Goal: Task Accomplishment & Management: Complete application form

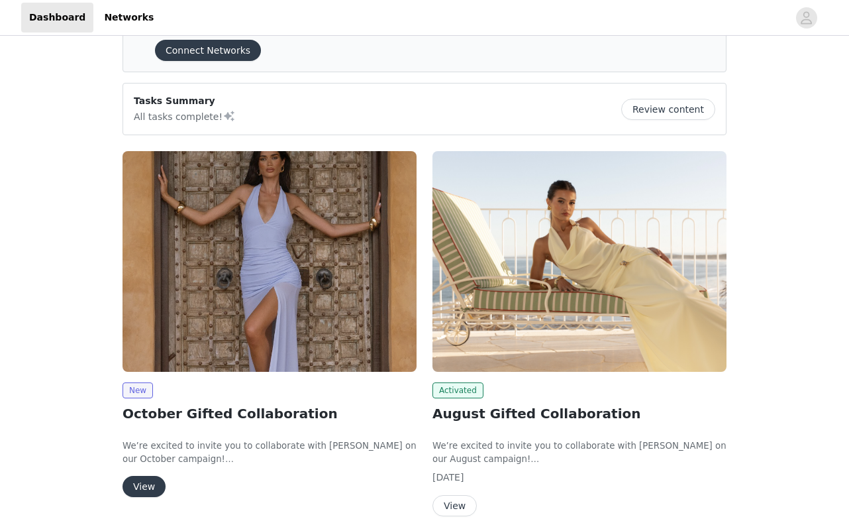
scroll to position [71, 0]
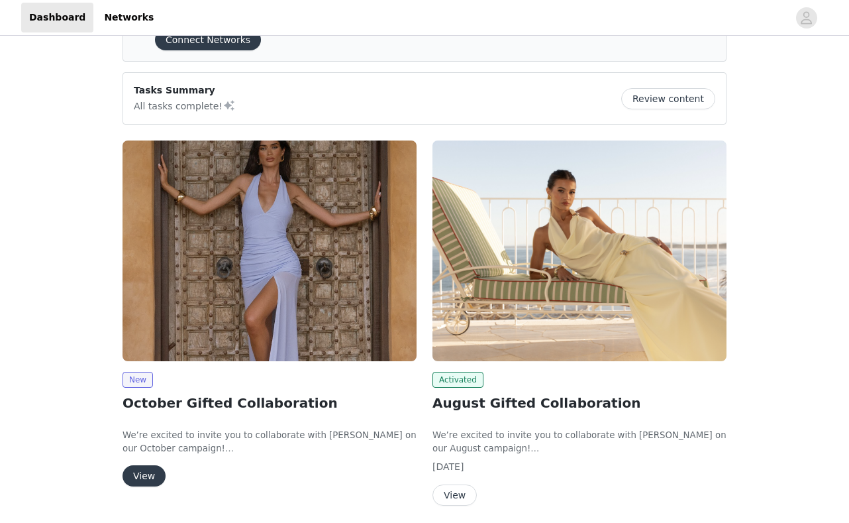
click at [138, 477] on button "View" at bounding box center [144, 475] width 43 height 21
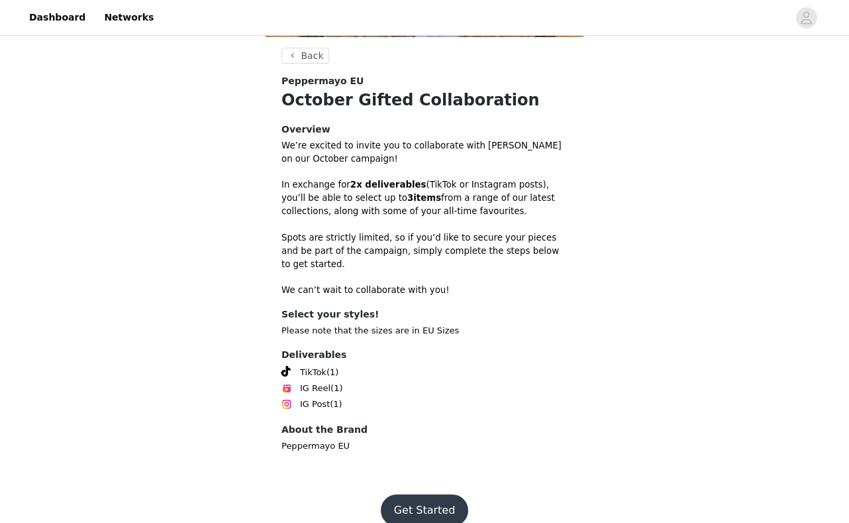
scroll to position [318, 0]
click at [433, 495] on button "Get Started" at bounding box center [425, 511] width 88 height 32
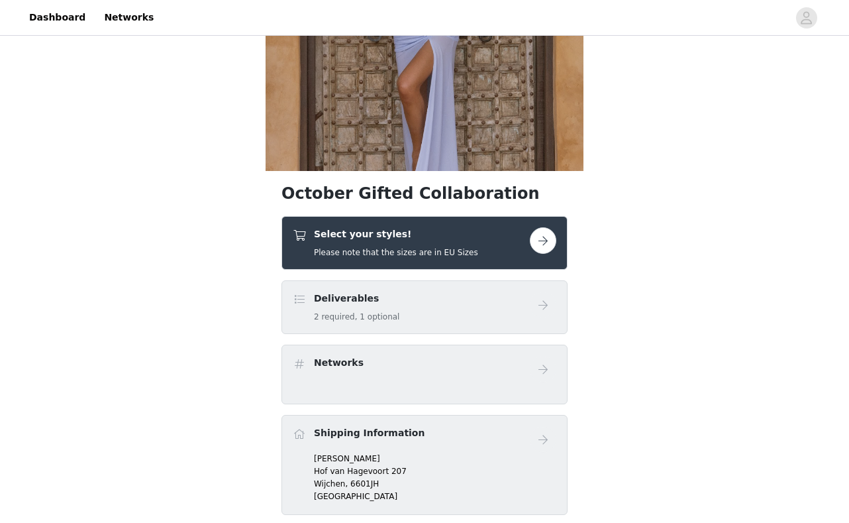
scroll to position [197, 0]
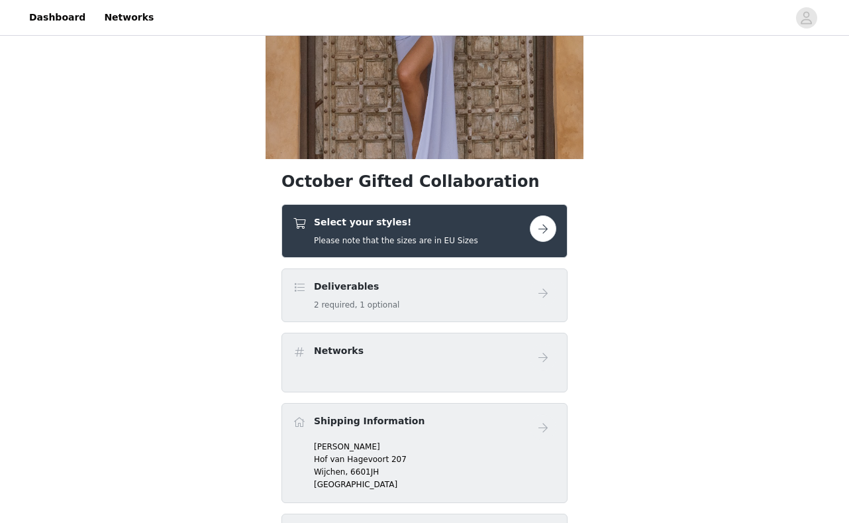
click at [552, 219] on button "button" at bounding box center [543, 228] width 26 height 26
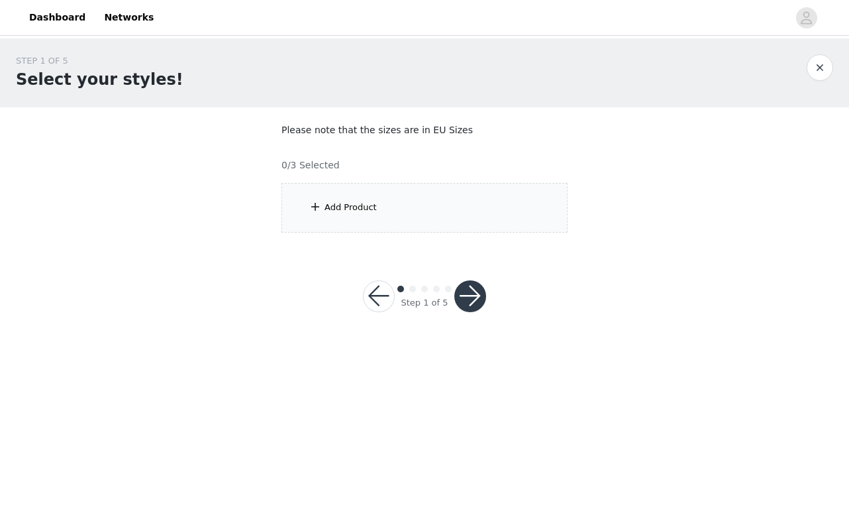
click at [434, 215] on div "Add Product" at bounding box center [424, 208] width 286 height 50
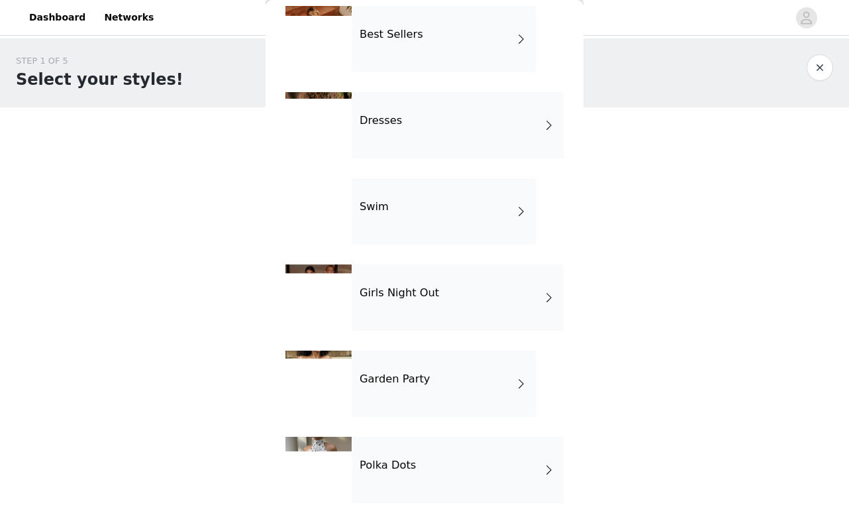
scroll to position [232, 0]
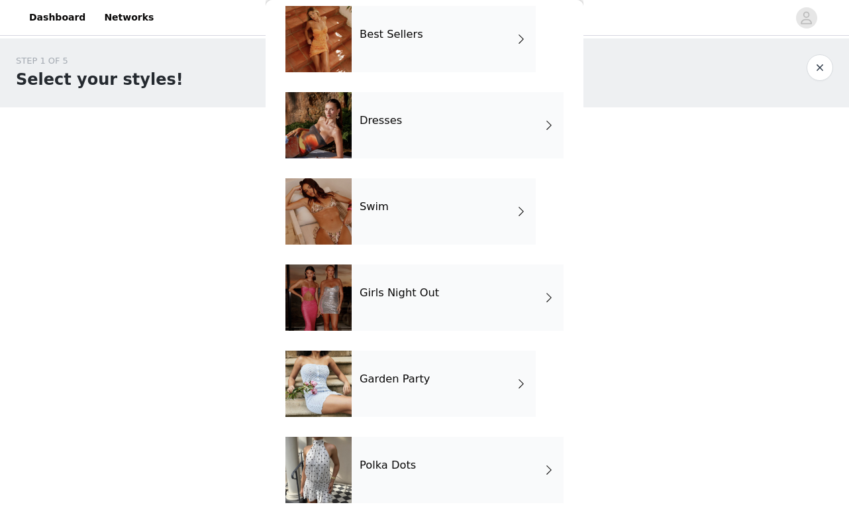
click at [381, 464] on h4 "Polka Dots" at bounding box center [388, 465] width 56 height 12
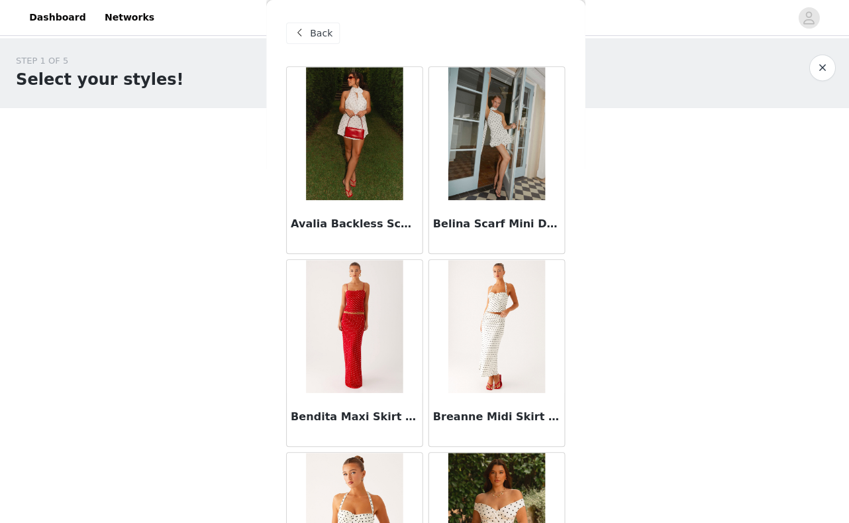
scroll to position [0, 0]
click at [329, 119] on img at bounding box center [353, 133] width 96 height 132
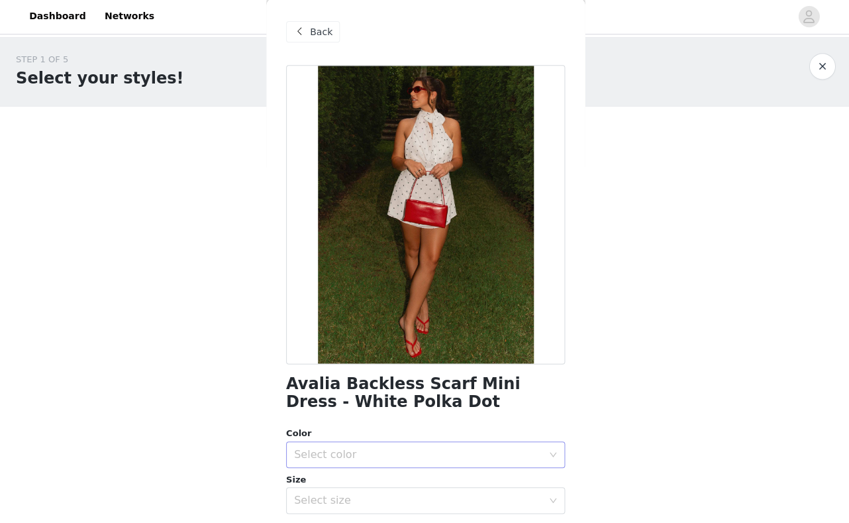
click at [395, 446] on div "Select color" at bounding box center [420, 454] width 254 height 25
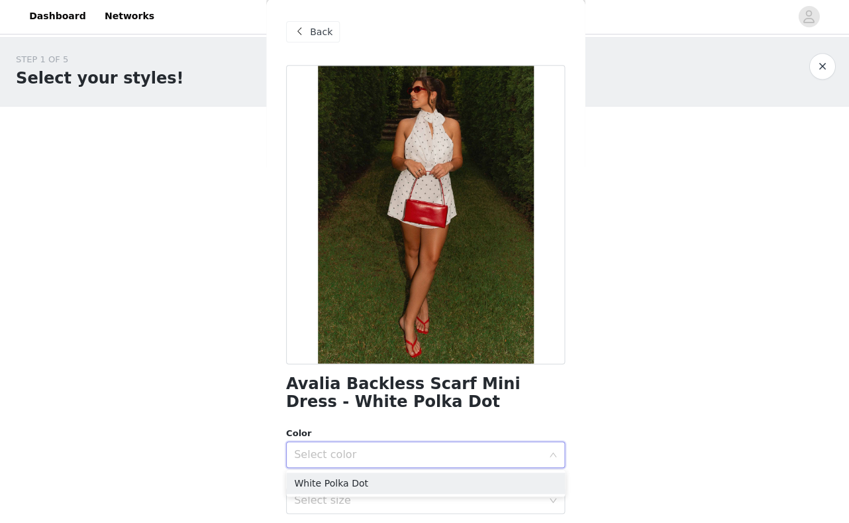
click at [383, 470] on ul "White Polka Dot" at bounding box center [424, 483] width 278 height 26
click at [383, 483] on li "White Polka Dot" at bounding box center [424, 482] width 278 height 21
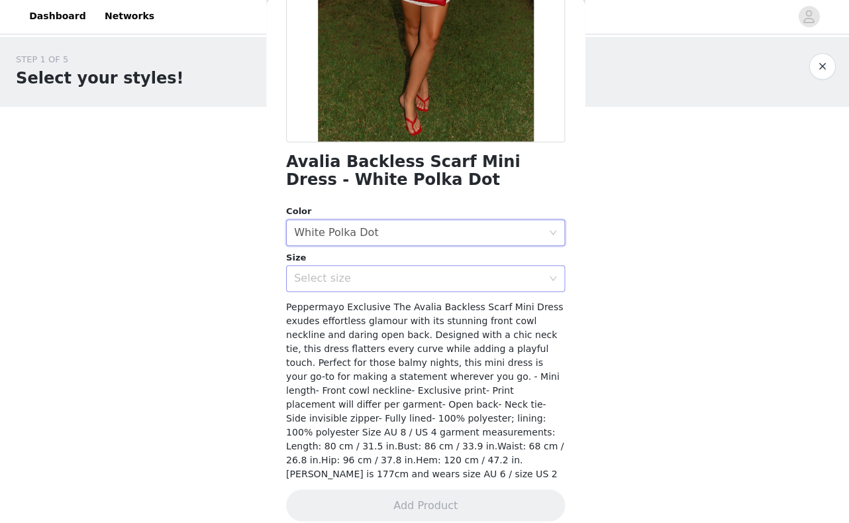
scroll to position [221, 0]
click at [456, 275] on div "Select size" at bounding box center [417, 279] width 248 height 13
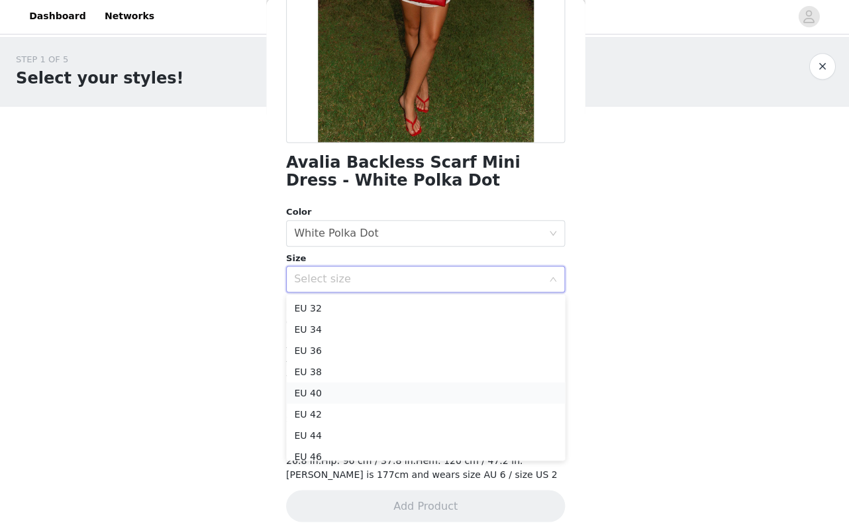
click at [415, 389] on li "EU 40" at bounding box center [424, 392] width 278 height 21
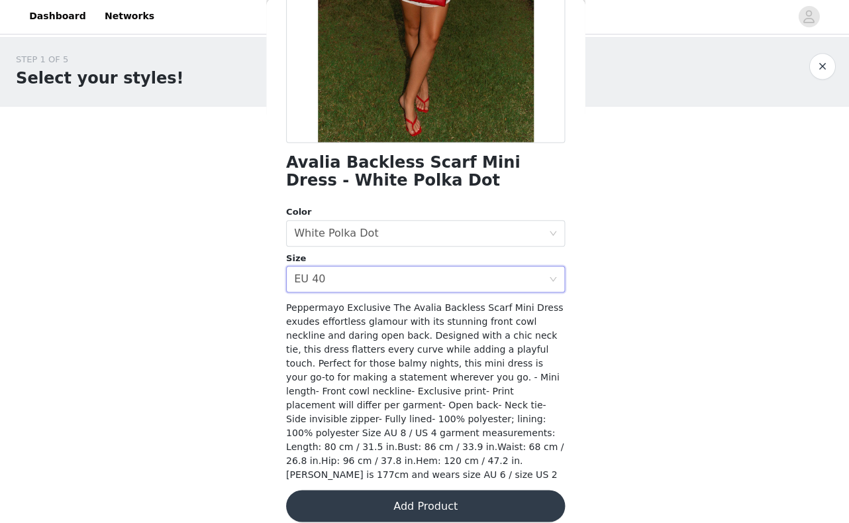
click at [403, 489] on button "Add Product" at bounding box center [424, 505] width 278 height 32
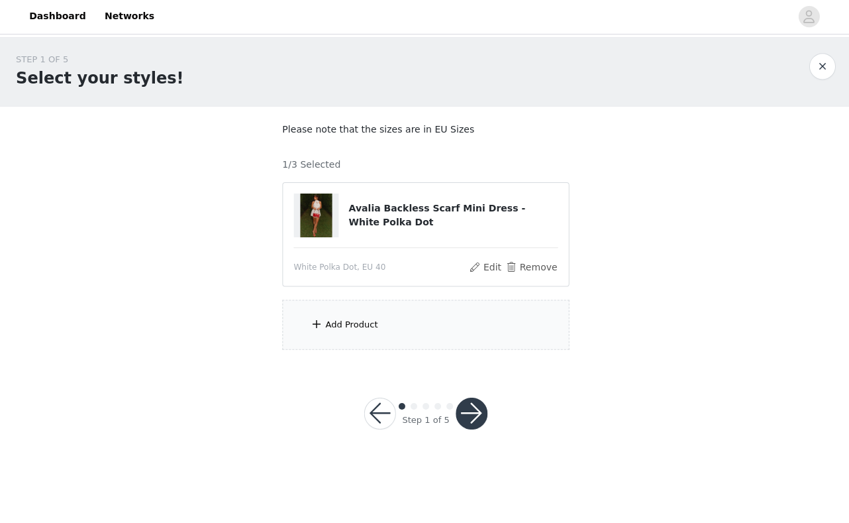
click at [328, 324] on div "Add Product" at bounding box center [351, 324] width 52 height 13
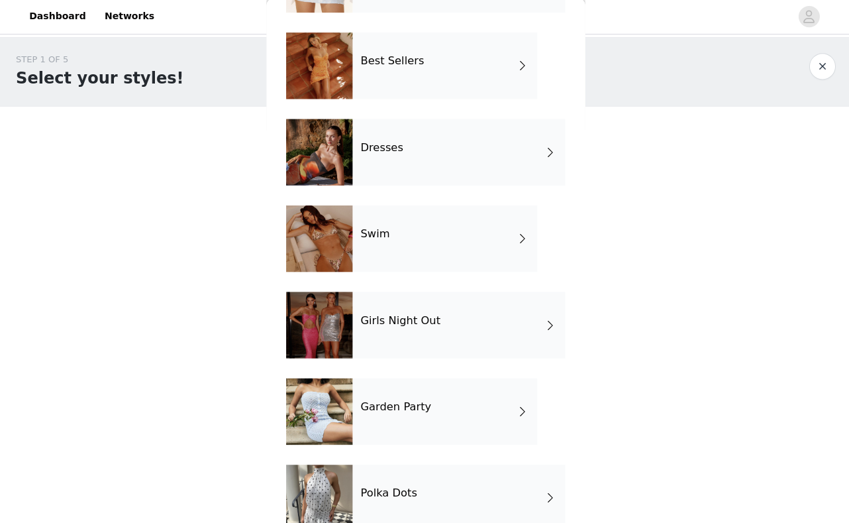
scroll to position [217, 0]
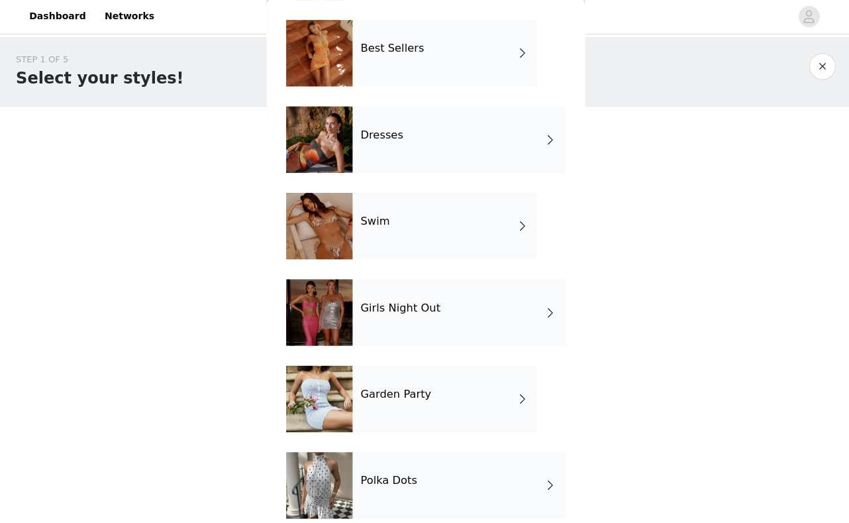
click at [403, 324] on div "Girls Night Out" at bounding box center [458, 312] width 212 height 66
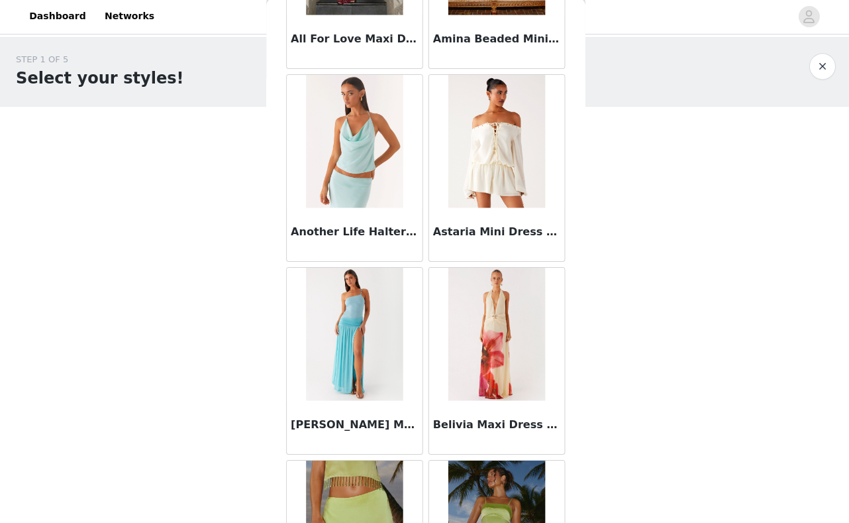
scroll to position [761, 0]
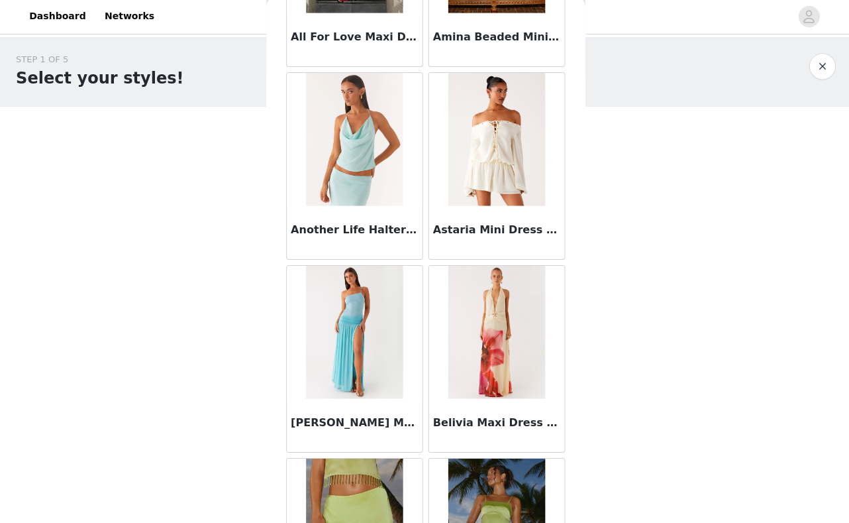
click at [507, 152] on img at bounding box center [495, 140] width 97 height 132
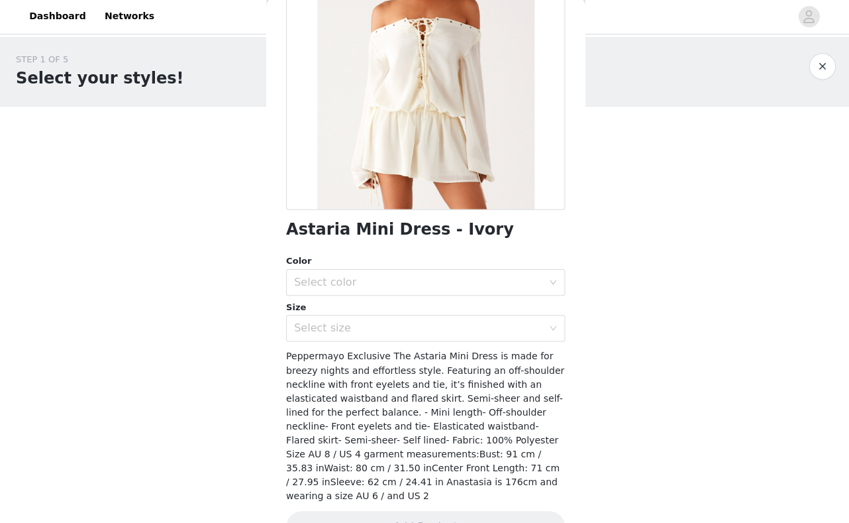
scroll to position [164, 0]
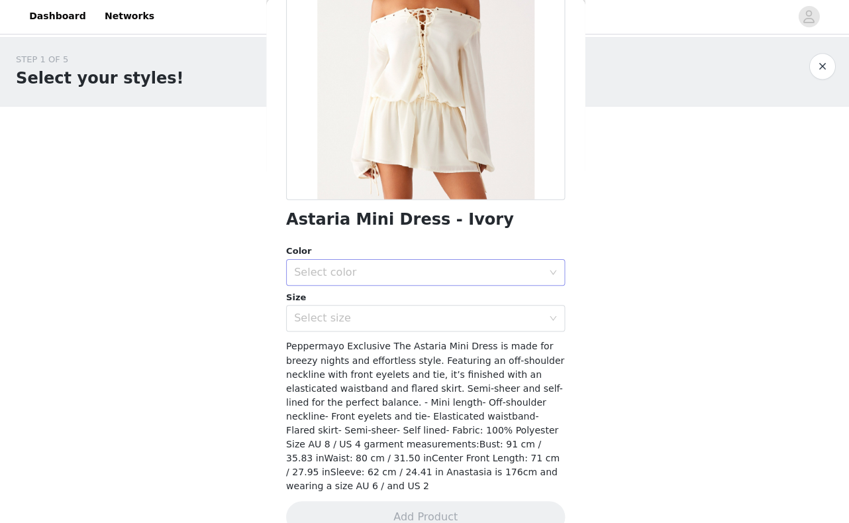
click at [451, 282] on div "Select color" at bounding box center [420, 272] width 254 height 25
click at [432, 307] on li "Ivory" at bounding box center [424, 301] width 278 height 21
click at [435, 323] on div "Select size" at bounding box center [417, 318] width 248 height 13
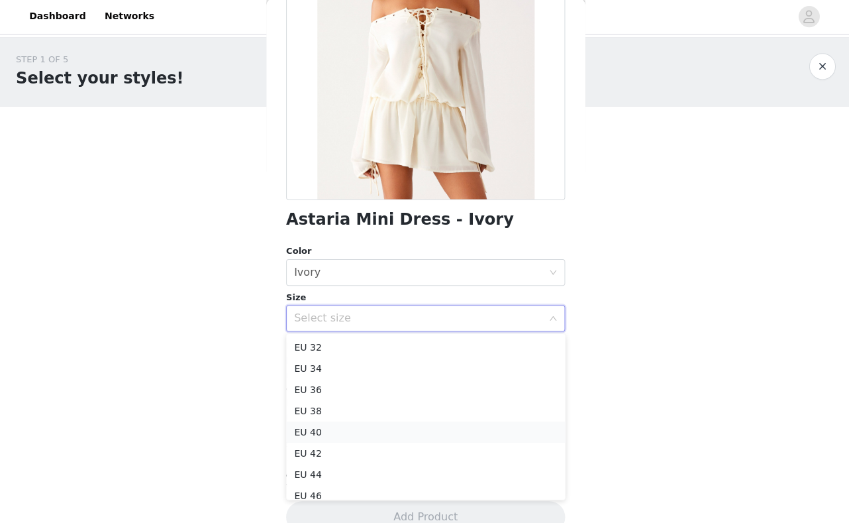
click at [402, 432] on li "EU 40" at bounding box center [424, 431] width 278 height 21
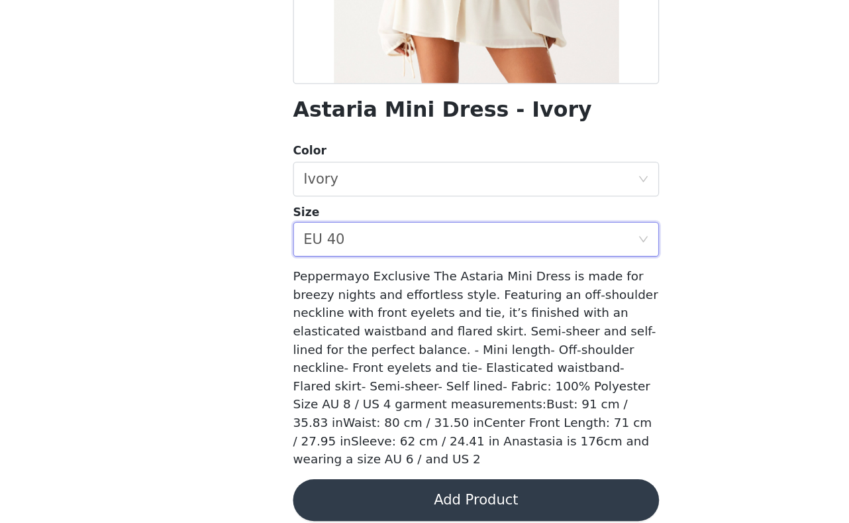
scroll to position [0, 0]
click at [364, 489] on button "Add Product" at bounding box center [424, 505] width 278 height 32
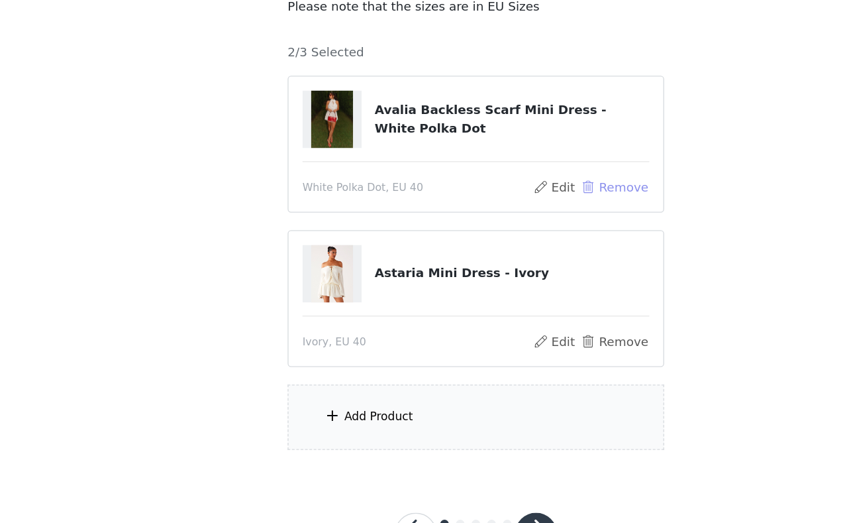
click at [503, 260] on button "Remove" at bounding box center [529, 268] width 53 height 16
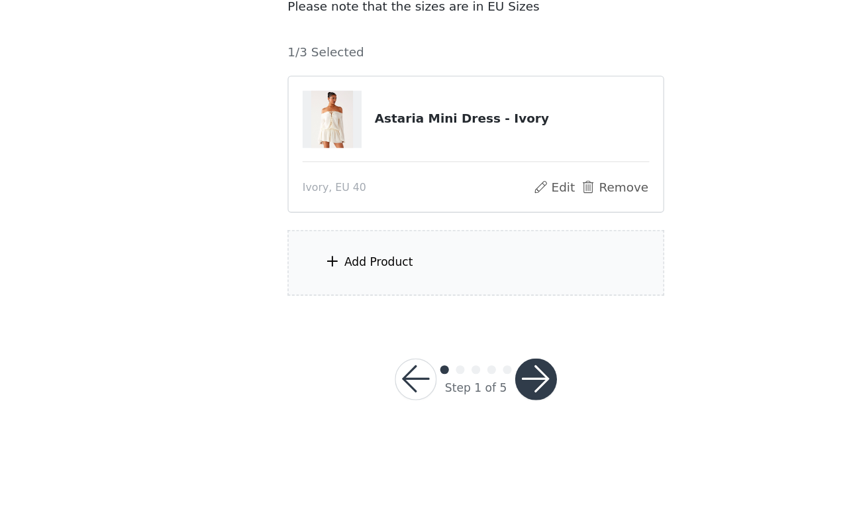
click at [325, 318] on div "Add Product" at bounding box center [351, 324] width 52 height 13
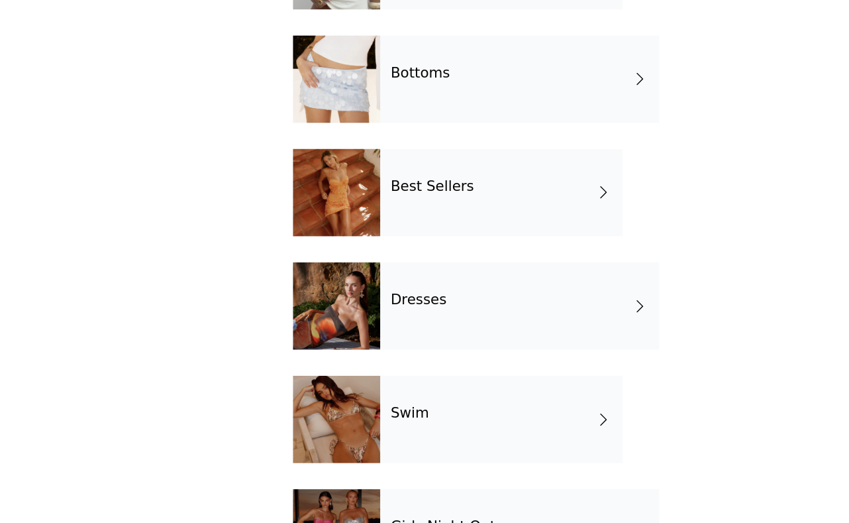
click at [360, 238] on div "Best Sellers" at bounding box center [444, 271] width 184 height 66
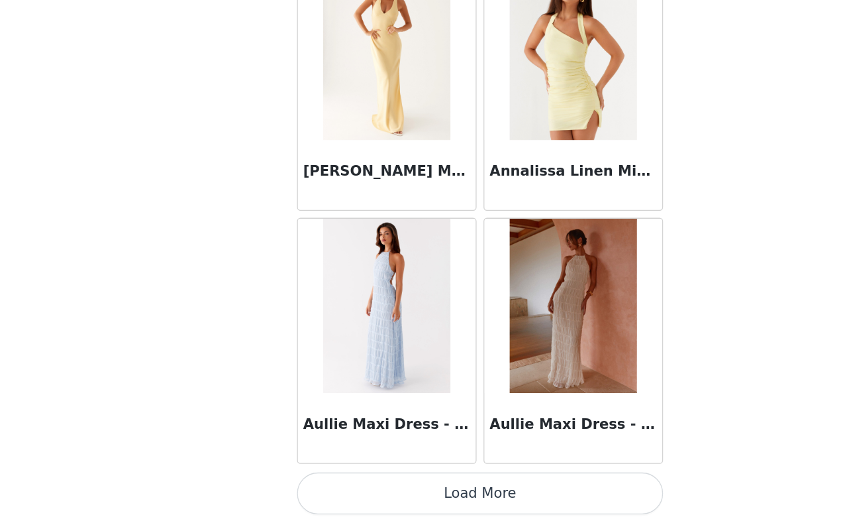
click at [420, 484] on button "Load More" at bounding box center [424, 500] width 278 height 32
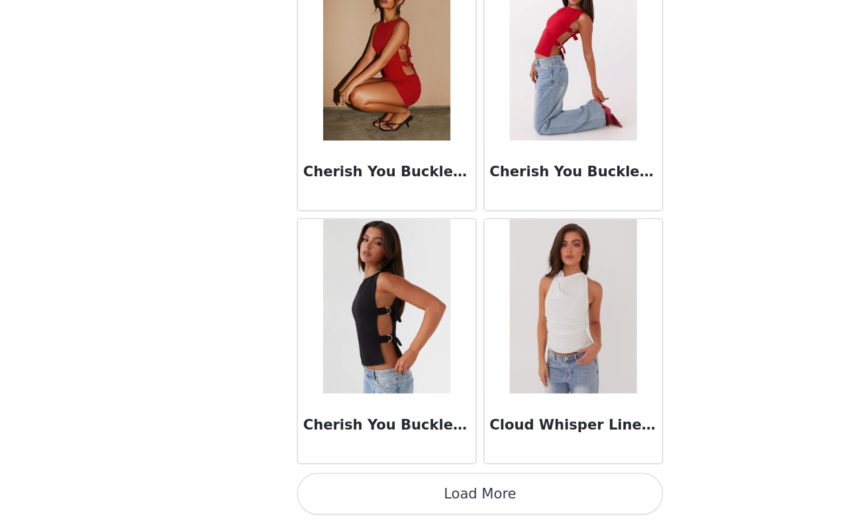
scroll to position [3425, 0]
click at [419, 484] on button "Load More" at bounding box center [424, 500] width 278 height 32
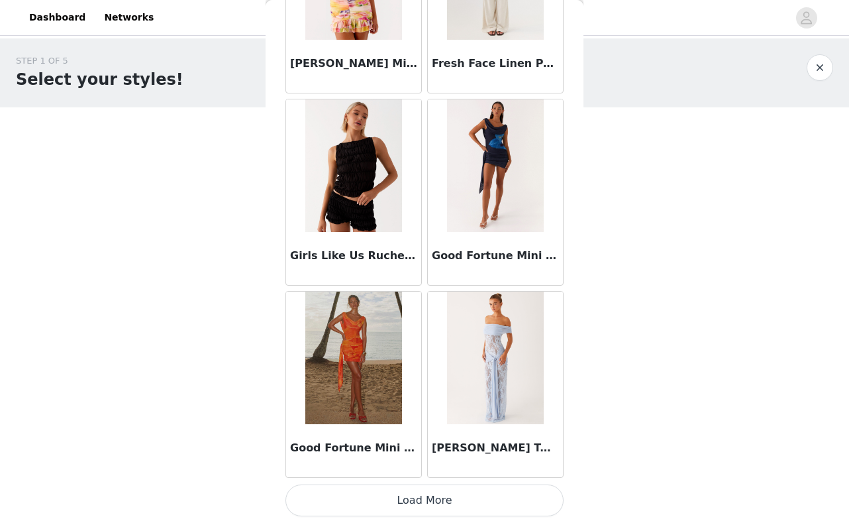
scroll to position [5346, 0]
click at [436, 497] on button "Load More" at bounding box center [424, 500] width 278 height 32
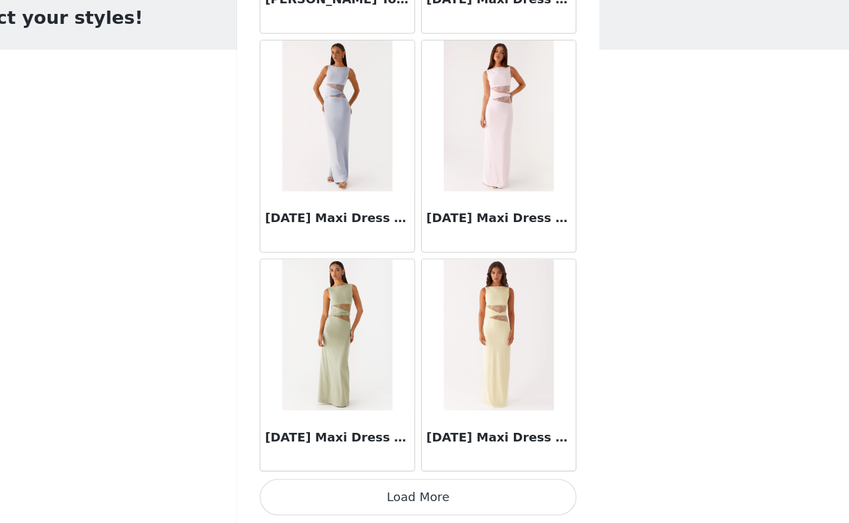
scroll to position [0, 0]
click at [378, 484] on button "Load More" at bounding box center [424, 500] width 278 height 32
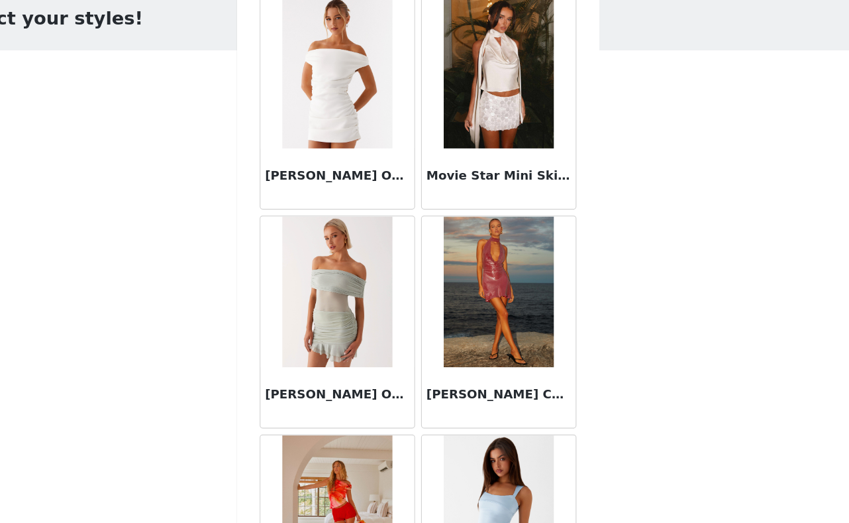
scroll to position [9035, 0]
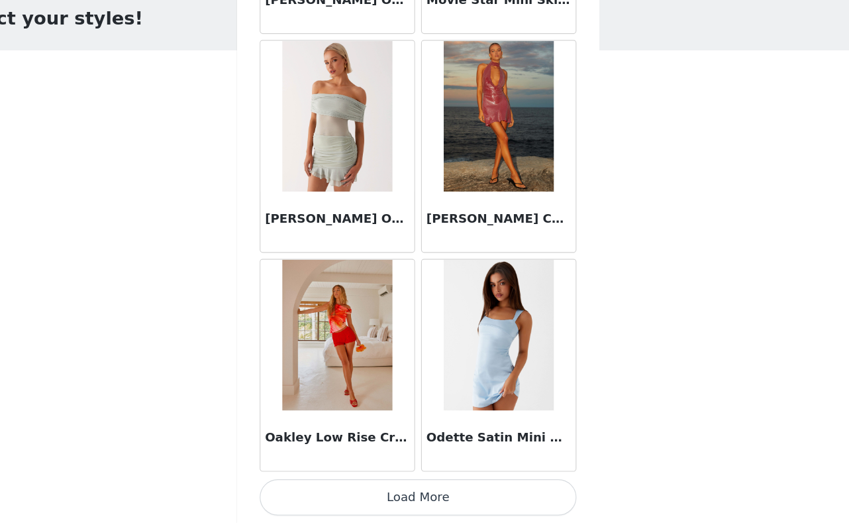
click at [376, 484] on button "Load More" at bounding box center [424, 500] width 278 height 32
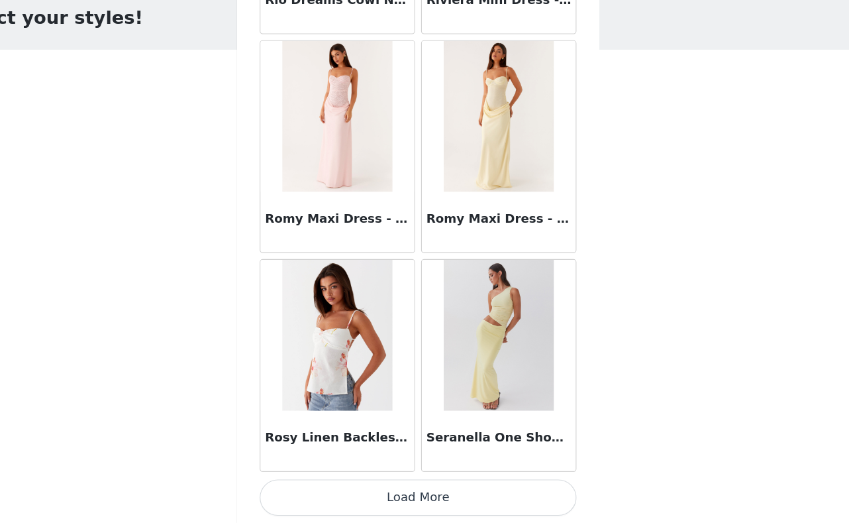
scroll to position [0, 0]
click at [383, 484] on button "Load More" at bounding box center [424, 500] width 278 height 32
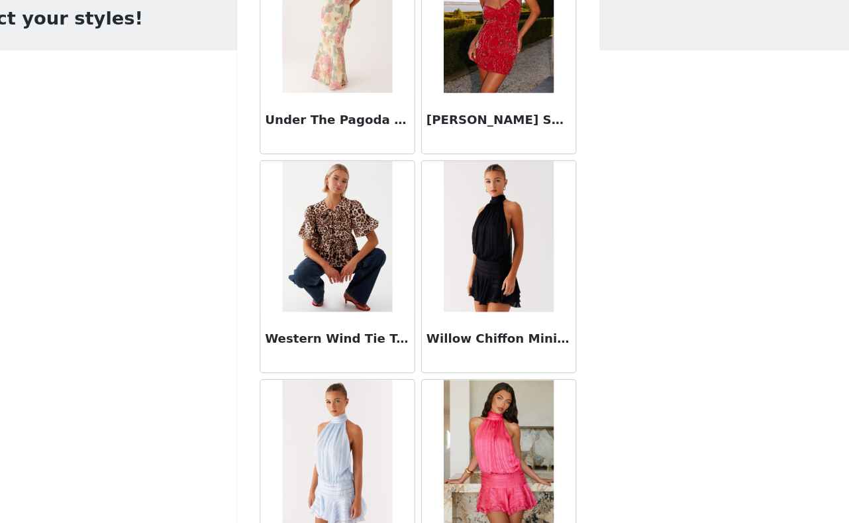
scroll to position [12737, 0]
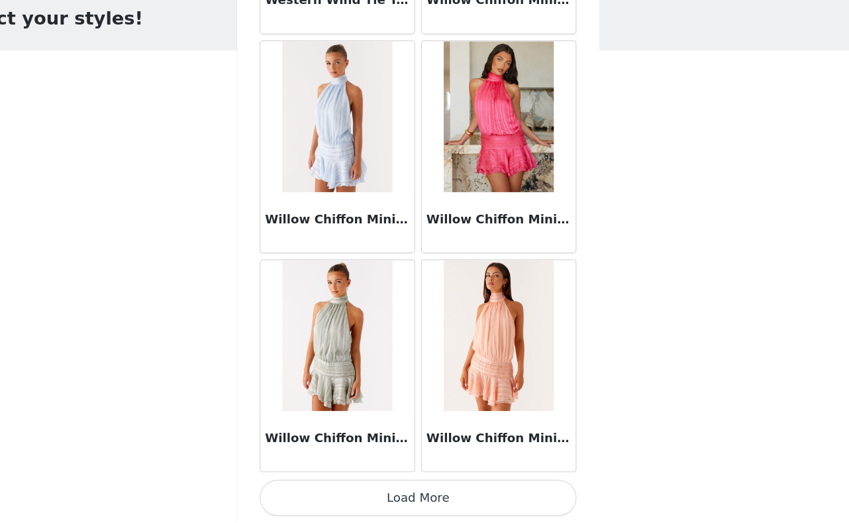
click at [389, 484] on button "Load More" at bounding box center [424, 500] width 278 height 32
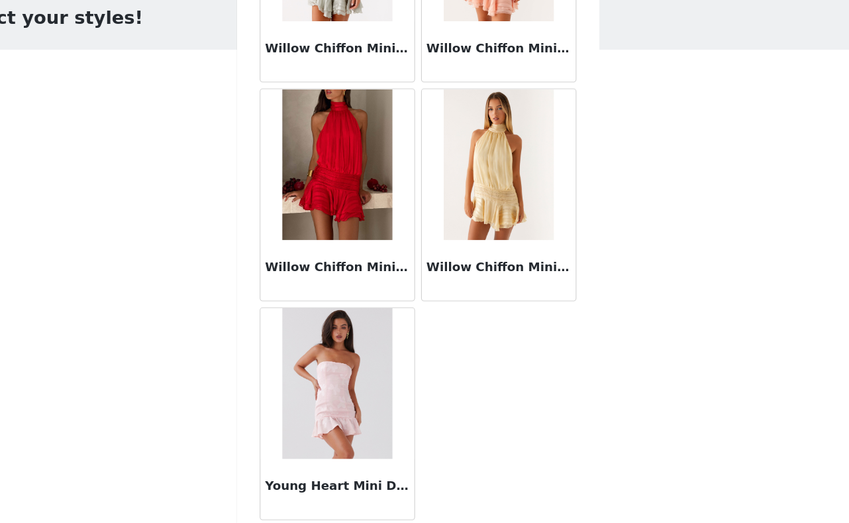
scroll to position [0, 0]
click at [305, 351] on img at bounding box center [353, 400] width 96 height 132
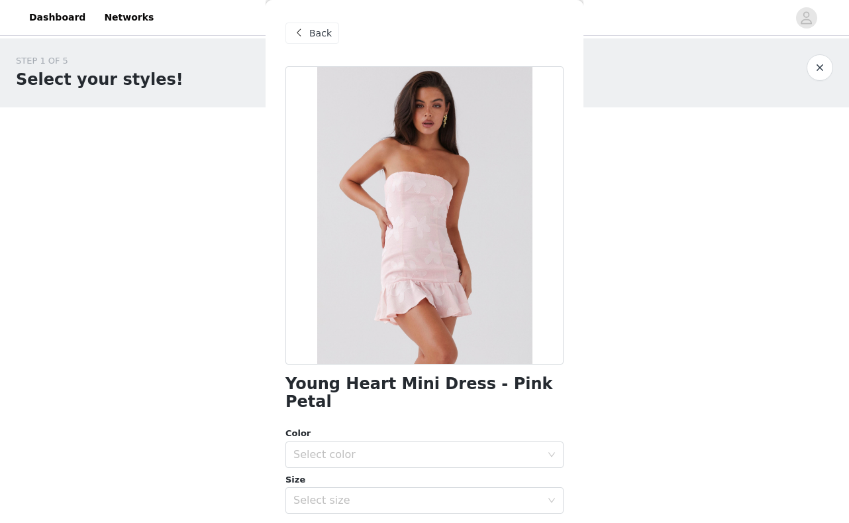
click at [324, 29] on span "Back" at bounding box center [320, 33] width 23 height 14
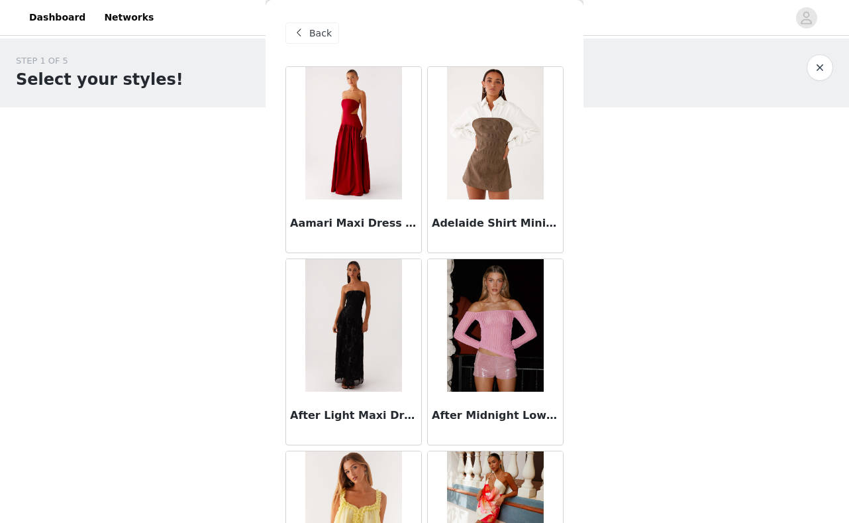
click at [324, 30] on span "Back" at bounding box center [320, 33] width 23 height 14
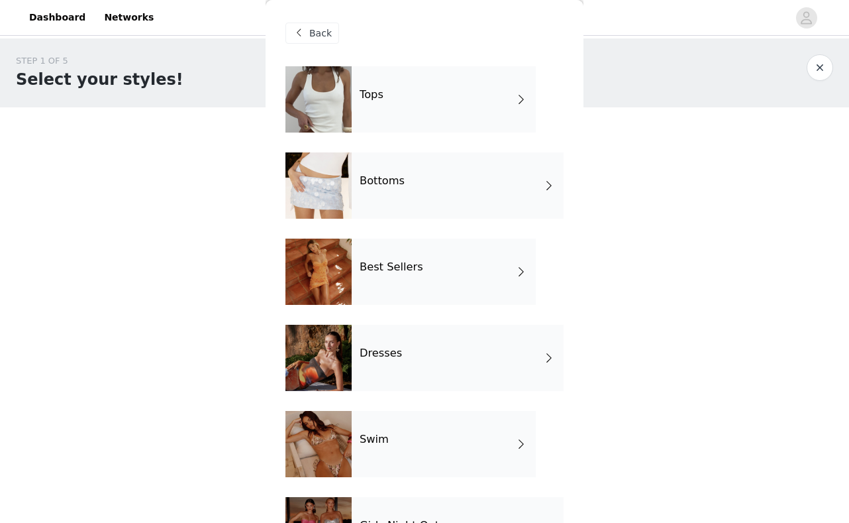
click at [438, 263] on div "Best Sellers" at bounding box center [444, 271] width 184 height 66
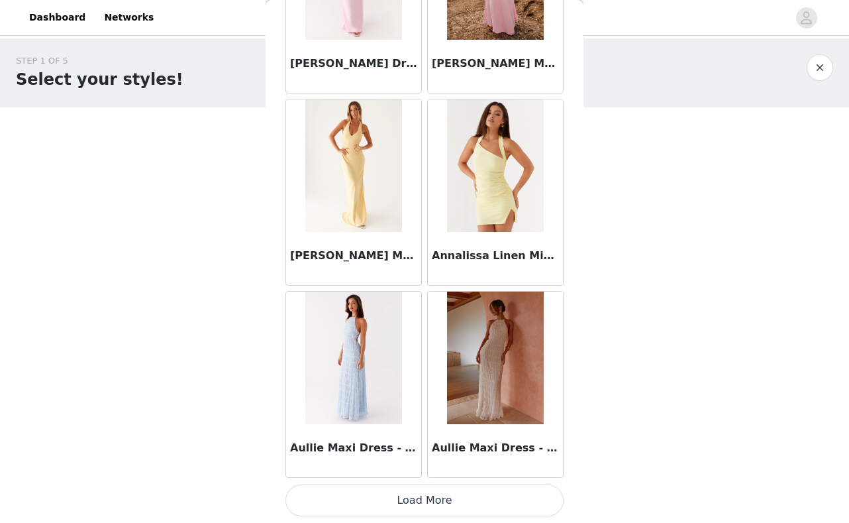
scroll to position [1504, 0]
click at [421, 493] on button "Load More" at bounding box center [424, 500] width 278 height 32
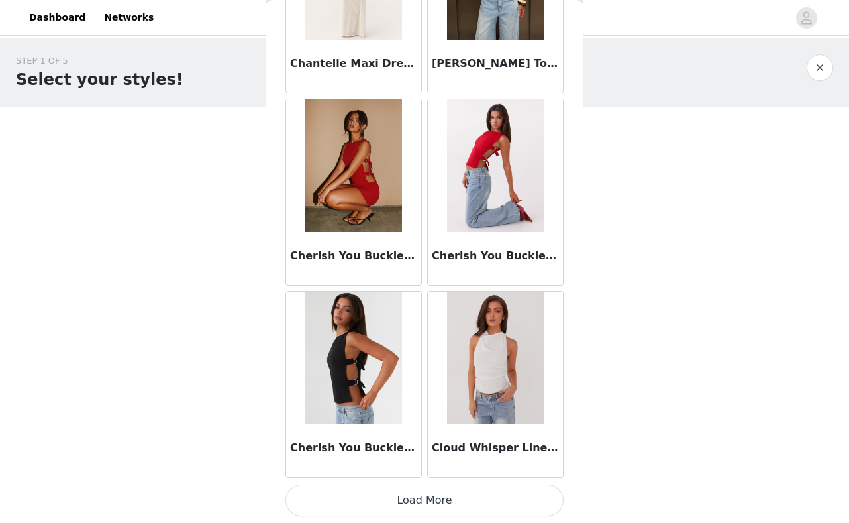
click at [430, 497] on button "Load More" at bounding box center [424, 500] width 278 height 32
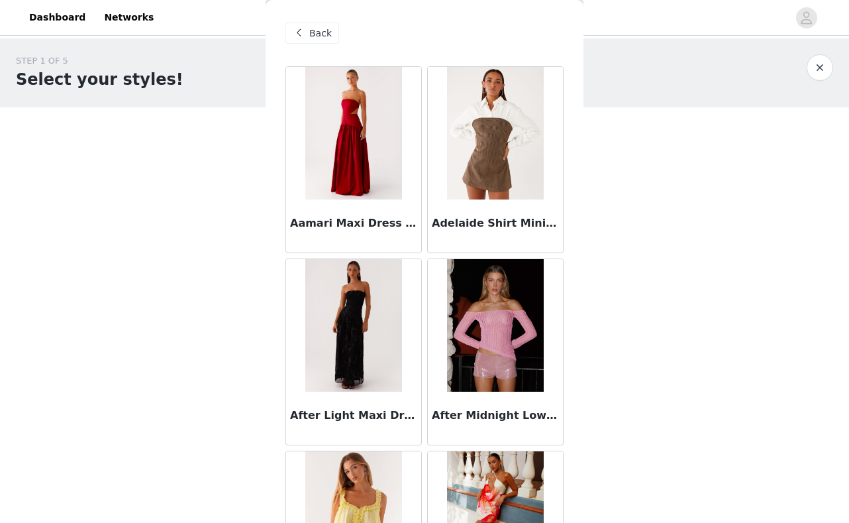
scroll to position [0, 0]
click at [318, 20] on div "Back" at bounding box center [424, 33] width 278 height 66
click at [319, 26] on span "Back" at bounding box center [320, 33] width 23 height 14
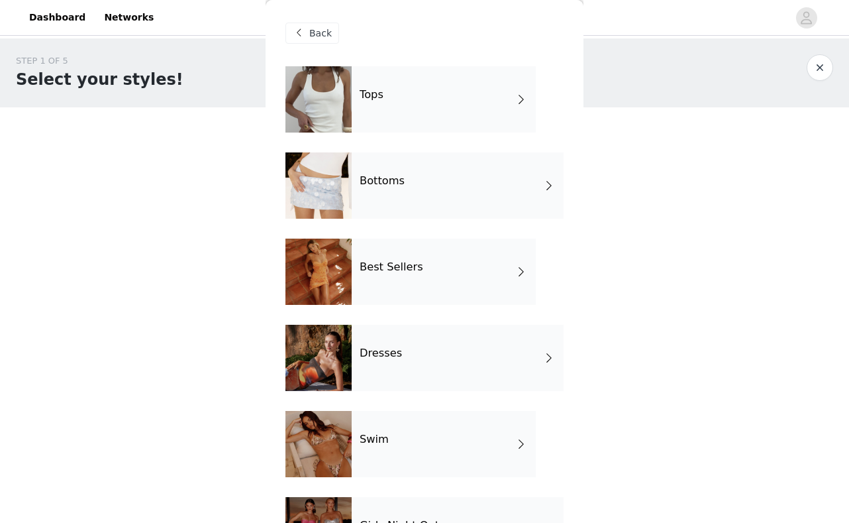
click at [393, 112] on div "Tops" at bounding box center [444, 99] width 184 height 66
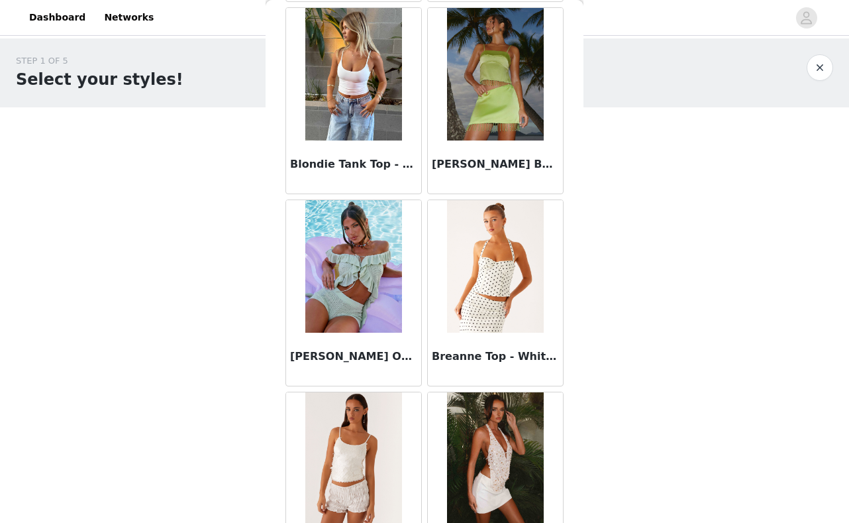
scroll to position [1404, 0]
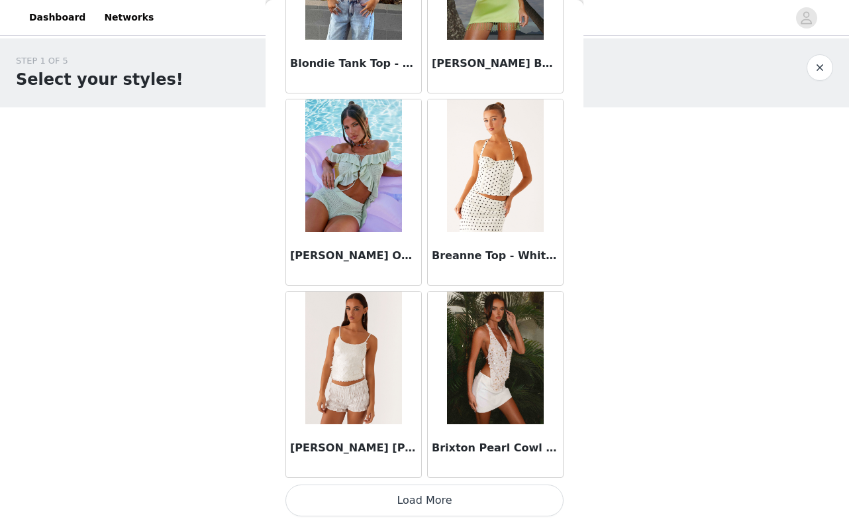
click at [439, 501] on button "Load More" at bounding box center [424, 500] width 278 height 32
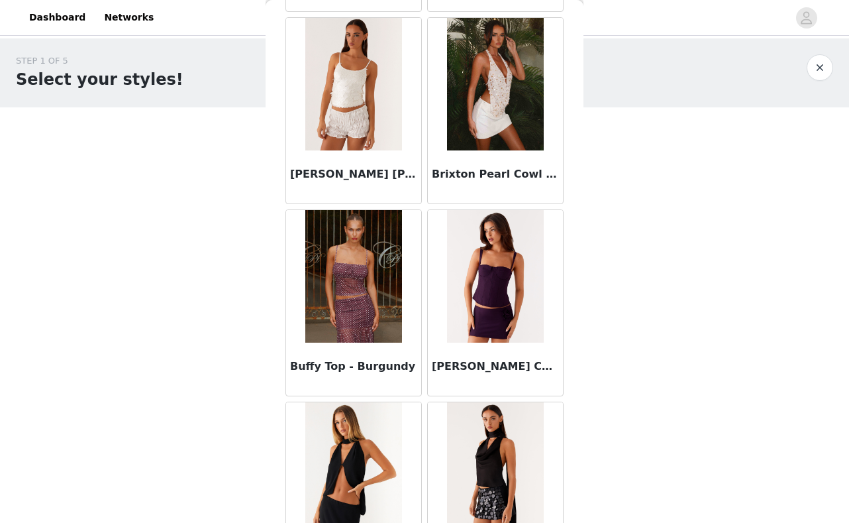
scroll to position [1786, 0]
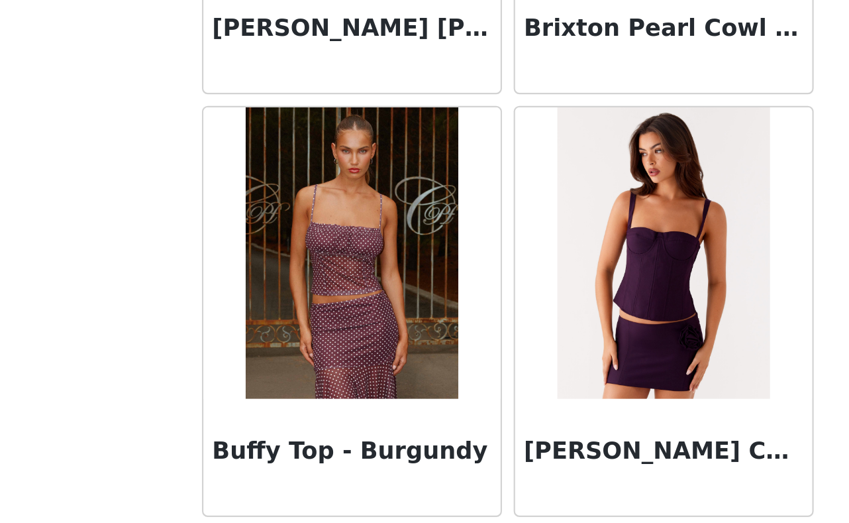
click at [305, 202] on img at bounding box center [353, 268] width 96 height 132
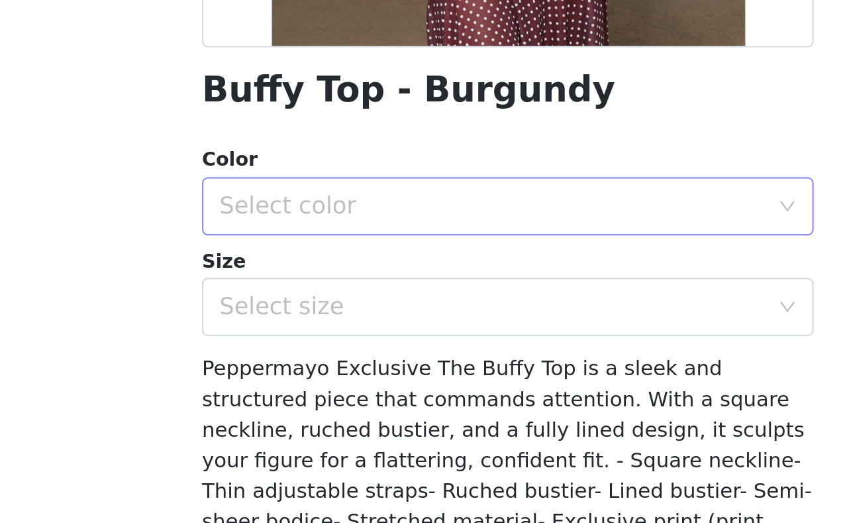
scroll to position [189, 0]
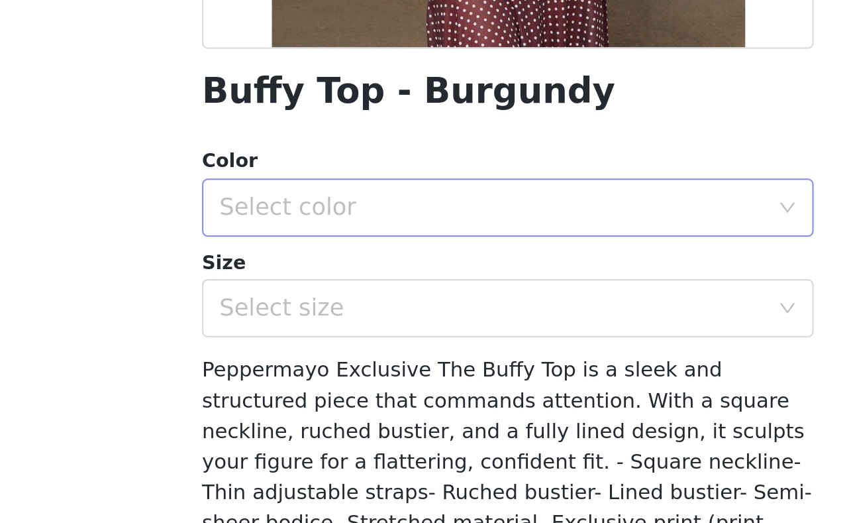
click at [293, 241] on div "Select color" at bounding box center [417, 247] width 248 height 13
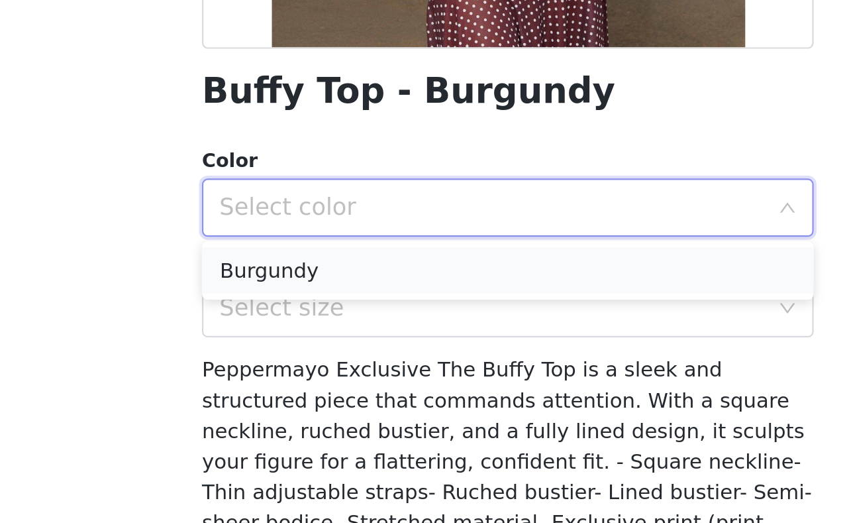
click at [285, 266] on li "Burgundy" at bounding box center [424, 276] width 278 height 21
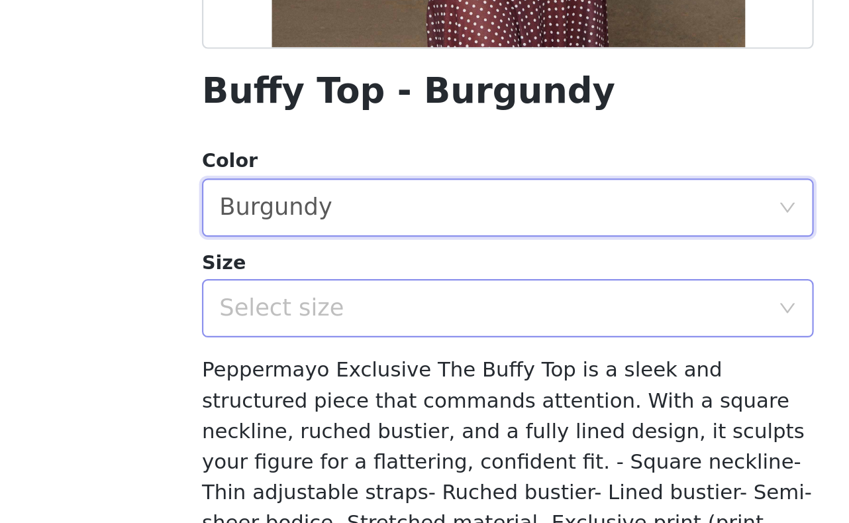
click at [293, 287] on div "Select size" at bounding box center [417, 293] width 248 height 13
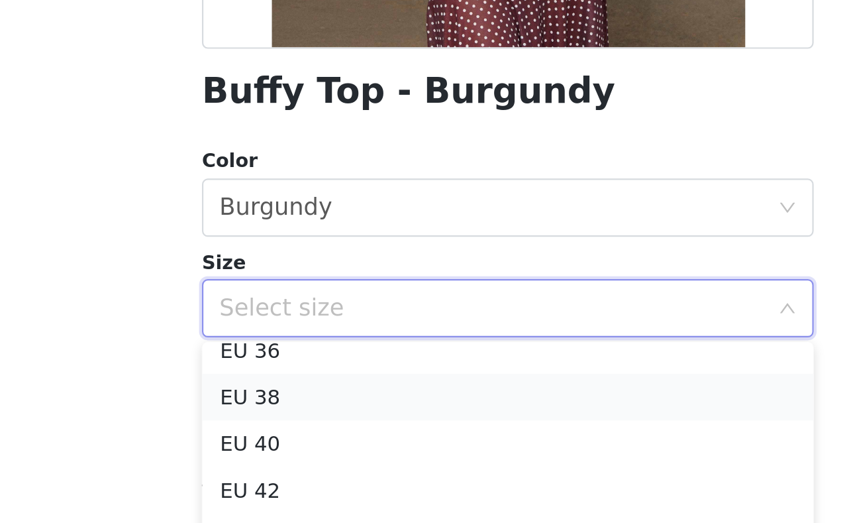
scroll to position [52, 0]
click at [285, 344] on li "EU 40" at bounding box center [424, 354] width 278 height 21
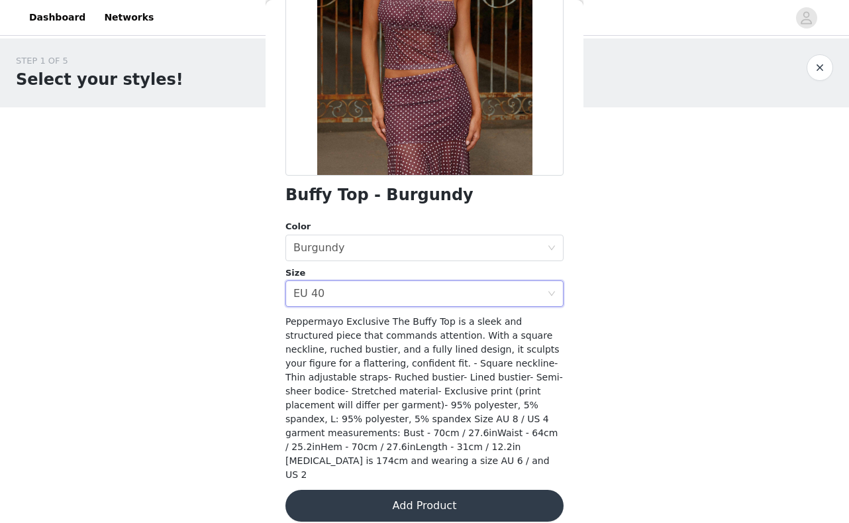
click at [418, 490] on button "Add Product" at bounding box center [424, 505] width 278 height 32
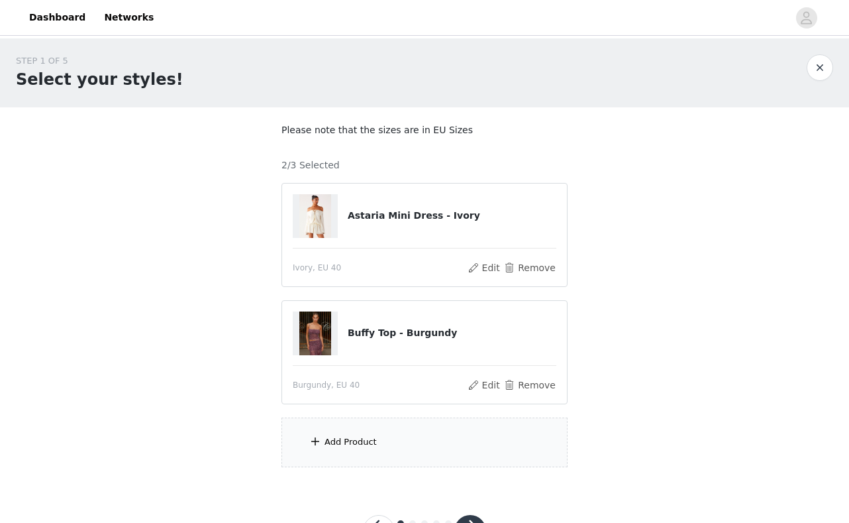
click at [398, 437] on div "Add Product" at bounding box center [424, 442] width 286 height 50
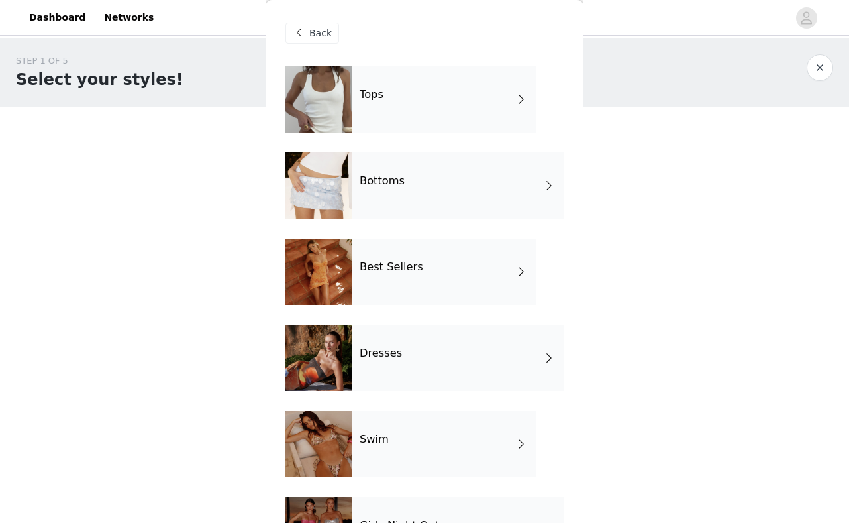
click at [443, 95] on div "Tops" at bounding box center [444, 99] width 184 height 66
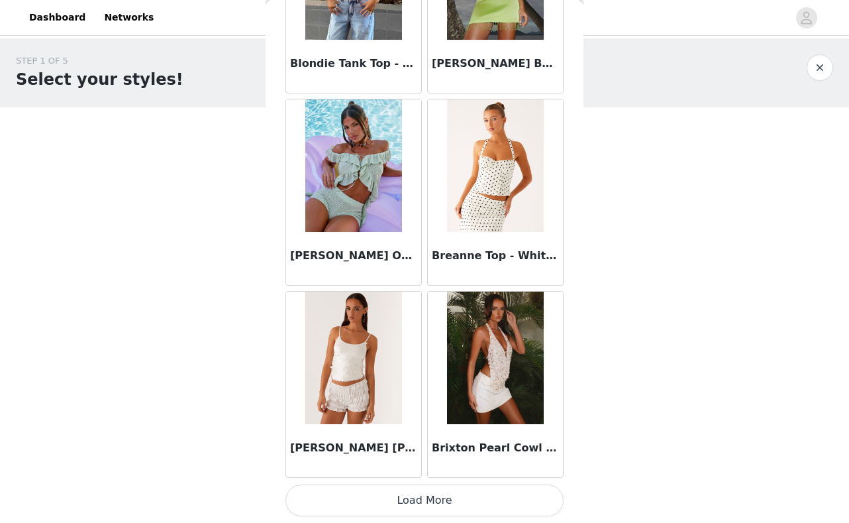
click at [418, 497] on button "Load More" at bounding box center [424, 500] width 278 height 32
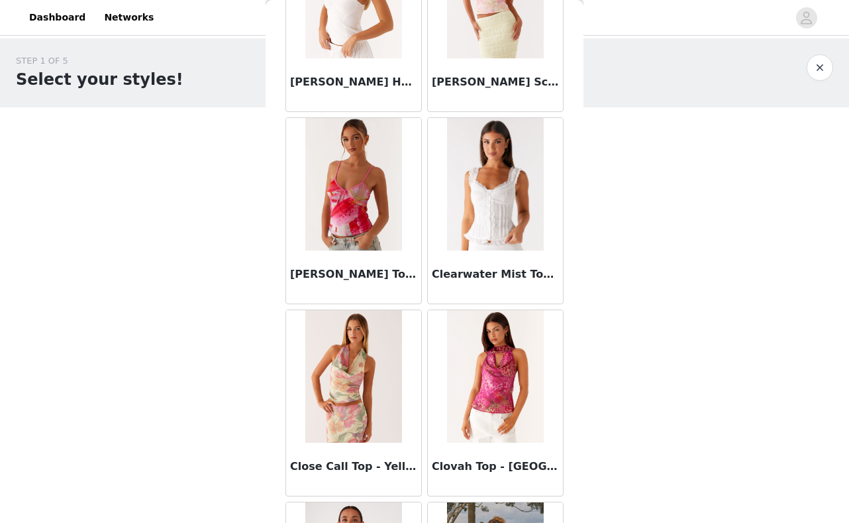
scroll to position [3023, 0]
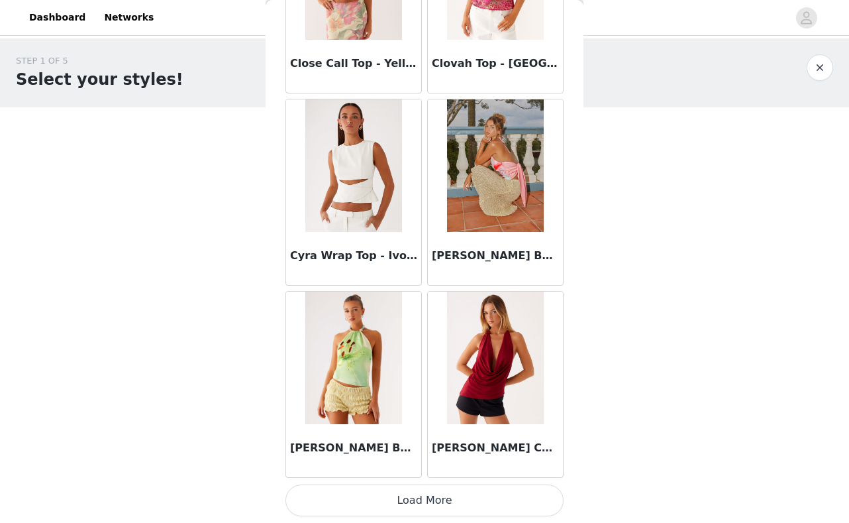
click at [406, 491] on button "Load More" at bounding box center [424, 500] width 278 height 32
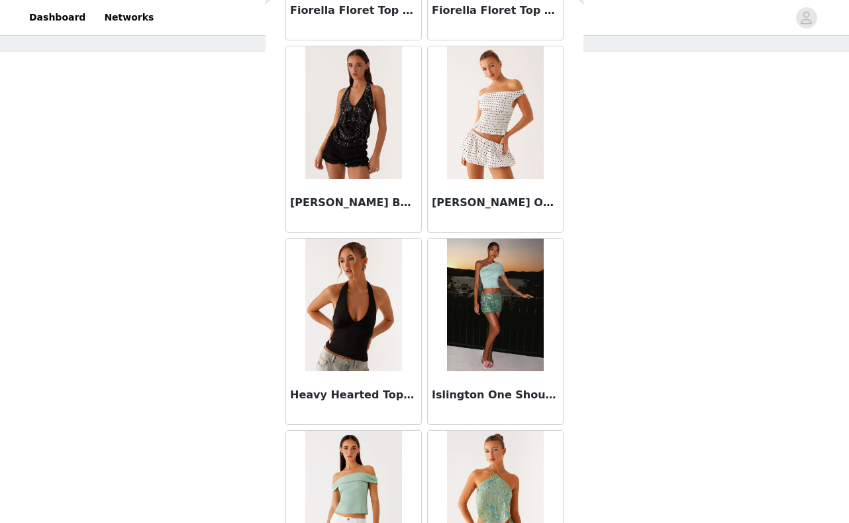
scroll to position [4823, 0]
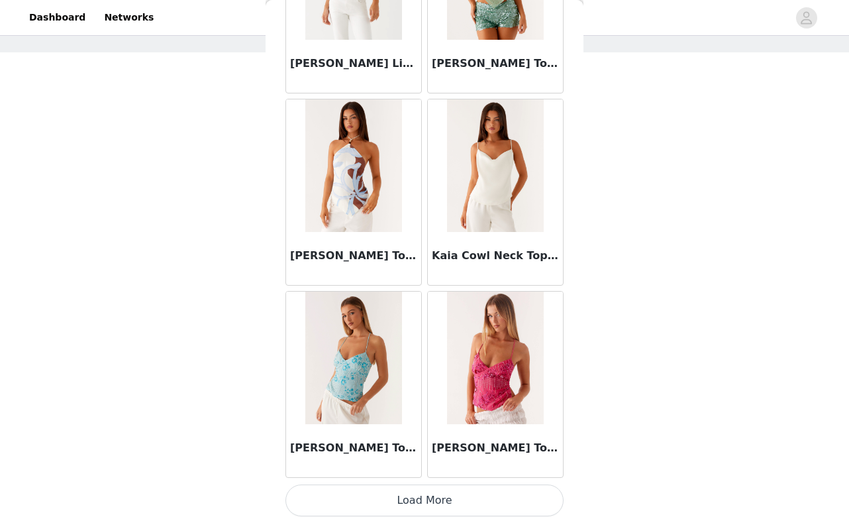
click at [454, 499] on button "Load More" at bounding box center [424, 500] width 278 height 32
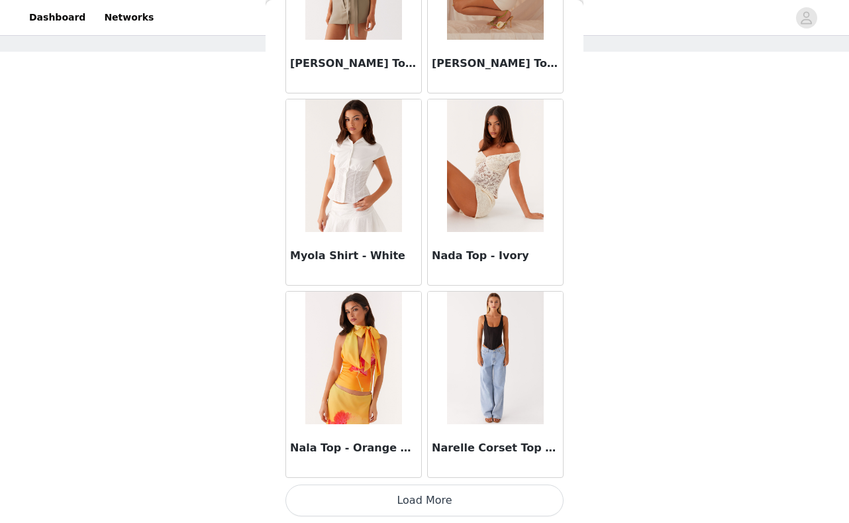
scroll to position [55, 0]
click at [450, 505] on button "Load More" at bounding box center [424, 500] width 278 height 32
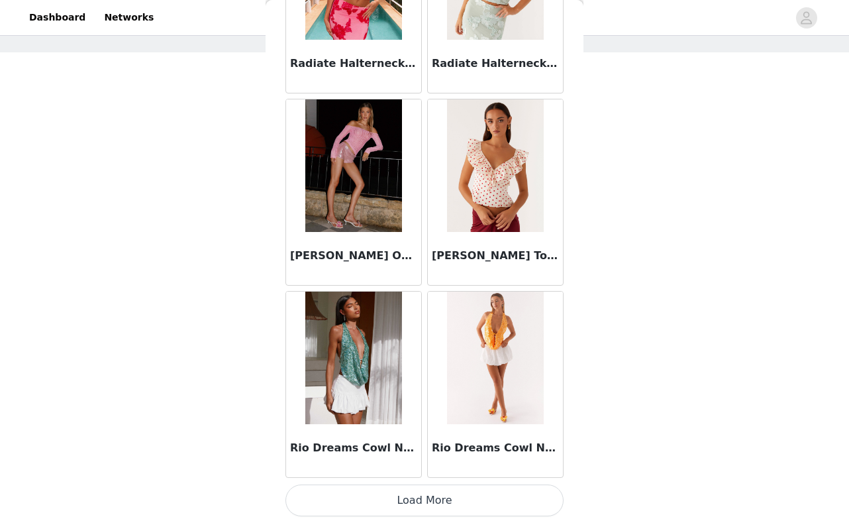
scroll to position [9187, 0]
click at [438, 501] on button "Load More" at bounding box center [424, 500] width 278 height 32
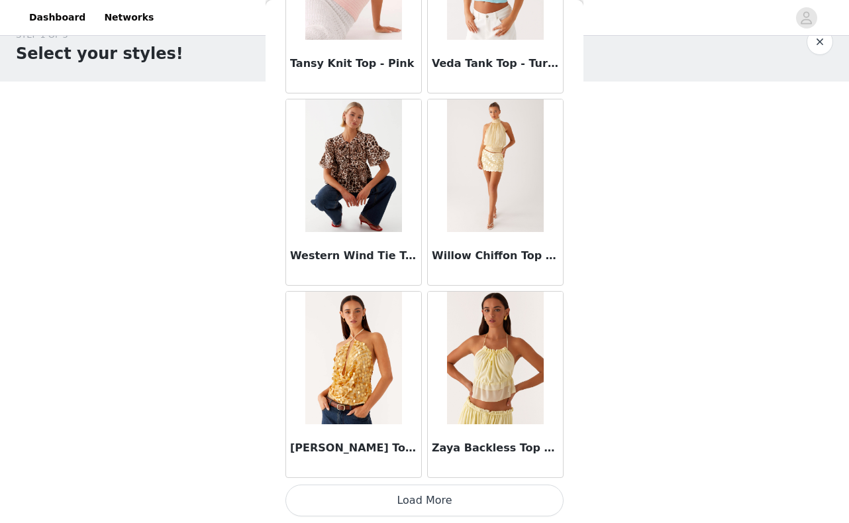
scroll to position [11108, 0]
click at [432, 496] on button "Load More" at bounding box center [424, 500] width 278 height 32
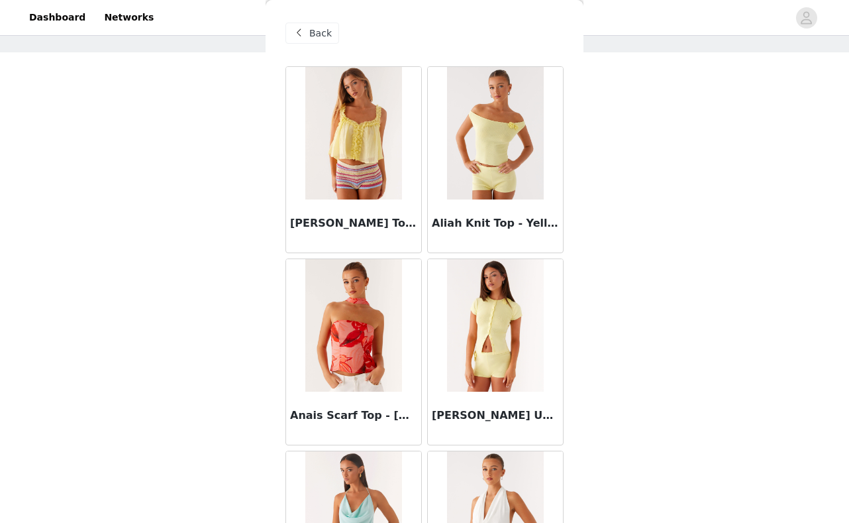
scroll to position [0, 0]
click at [314, 36] on span "Back" at bounding box center [320, 33] width 23 height 14
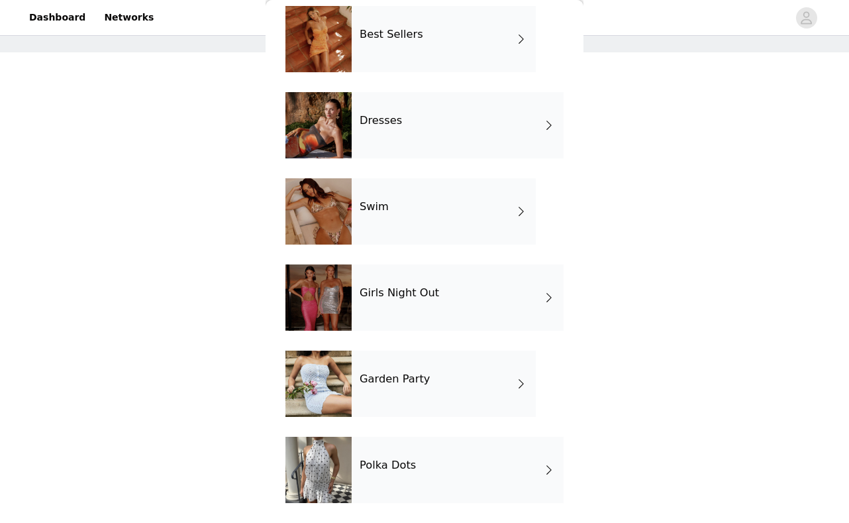
scroll to position [232, 0]
click at [389, 391] on div "Garden Party" at bounding box center [444, 383] width 184 height 66
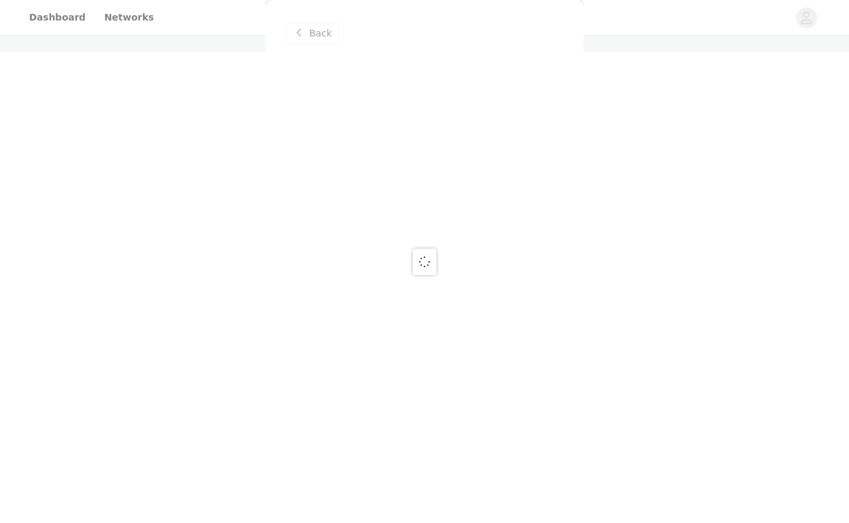
scroll to position [0, 0]
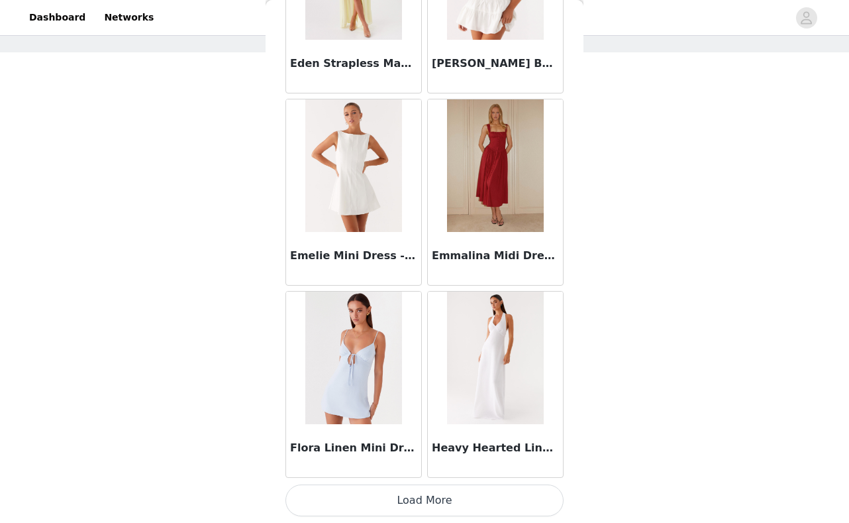
click at [403, 504] on button "Load More" at bounding box center [424, 500] width 278 height 32
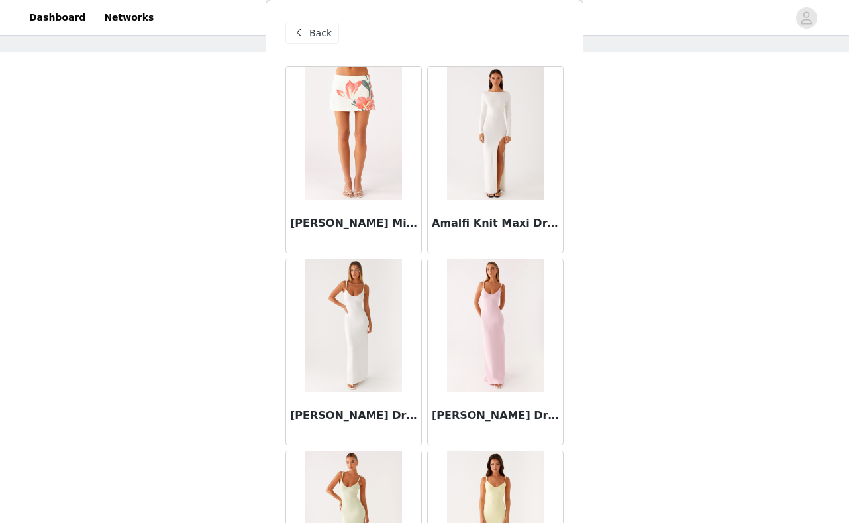
click at [323, 36] on span "Back" at bounding box center [320, 33] width 23 height 14
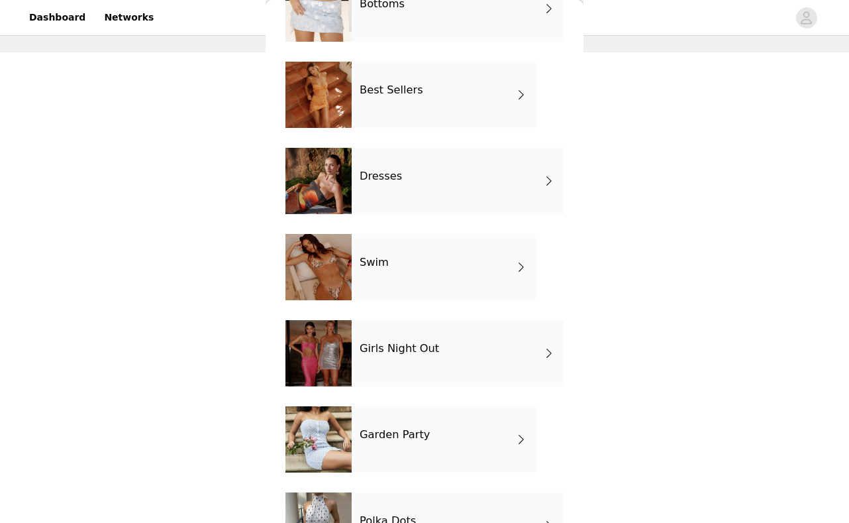
scroll to position [201, 0]
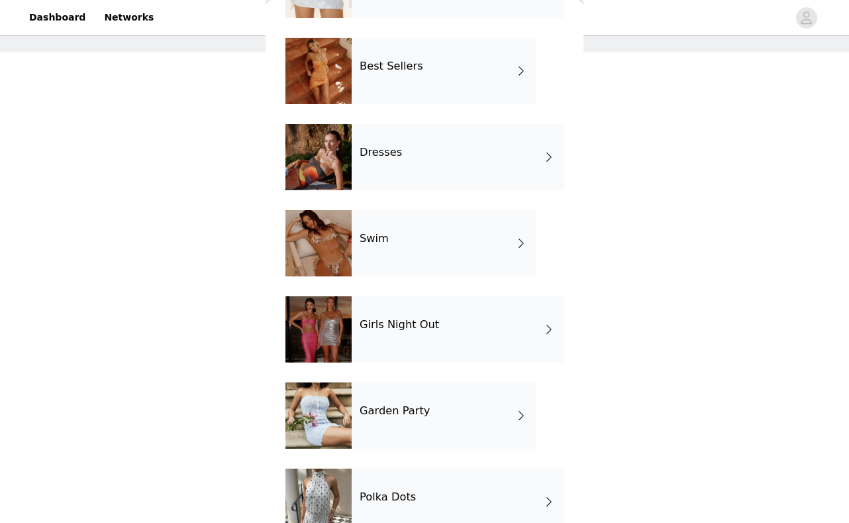
click at [409, 240] on div "Swim" at bounding box center [444, 243] width 184 height 66
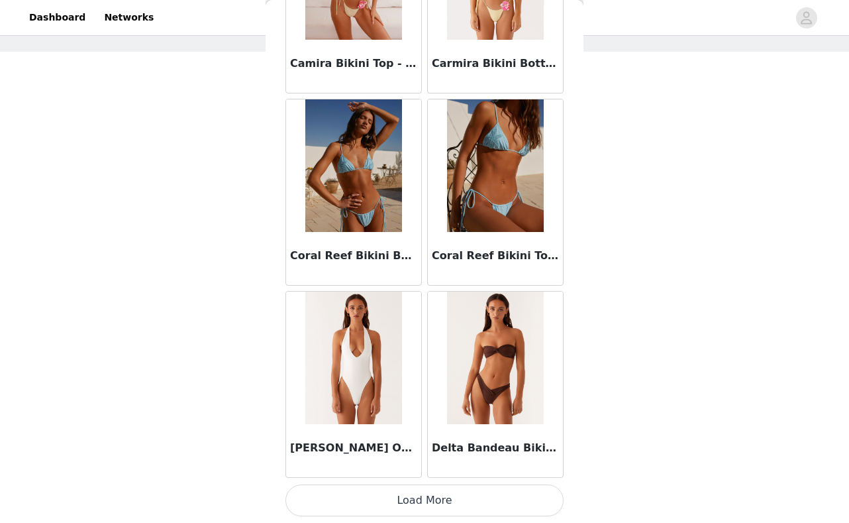
scroll to position [55, 0]
click at [406, 499] on button "Load More" at bounding box center [424, 500] width 278 height 32
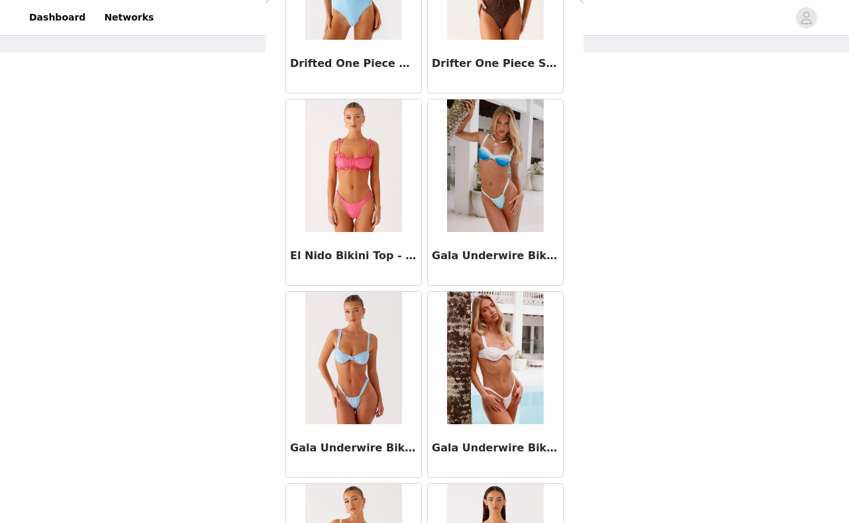
scroll to position [2466, 0]
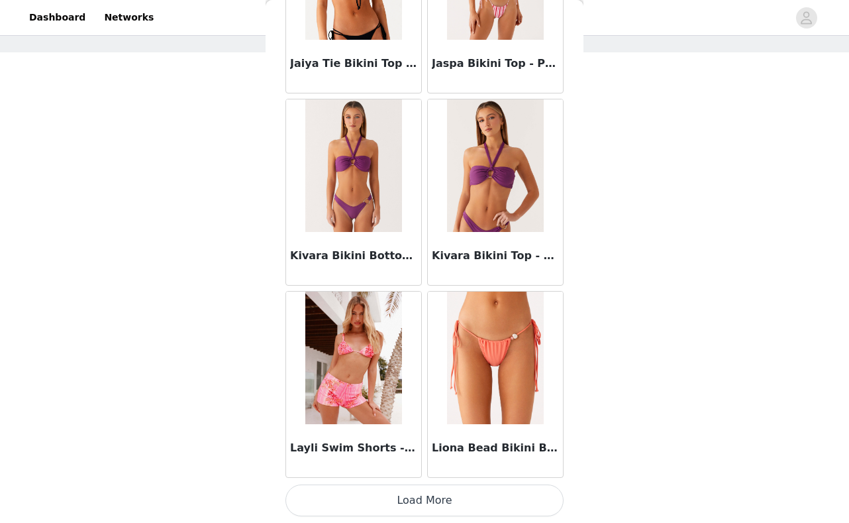
click at [417, 497] on button "Load More" at bounding box center [424, 500] width 278 height 32
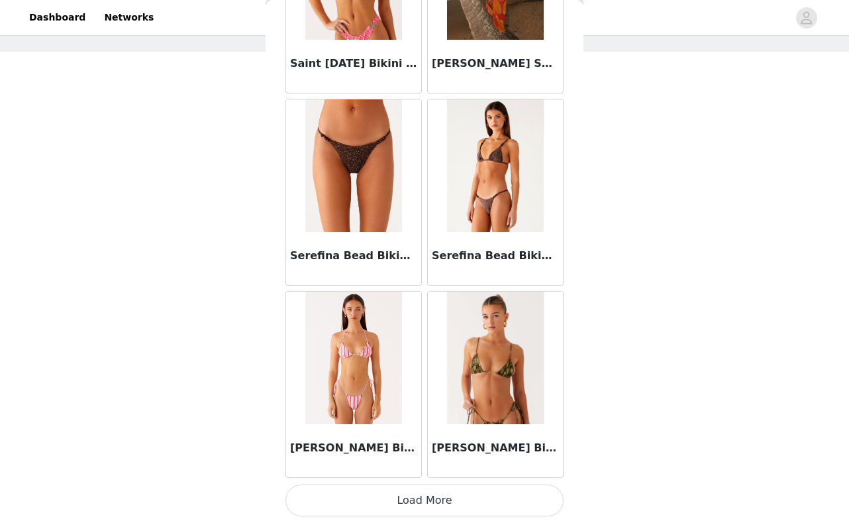
scroll to position [55, 0]
click at [436, 492] on button "Load More" at bounding box center [424, 500] width 278 height 32
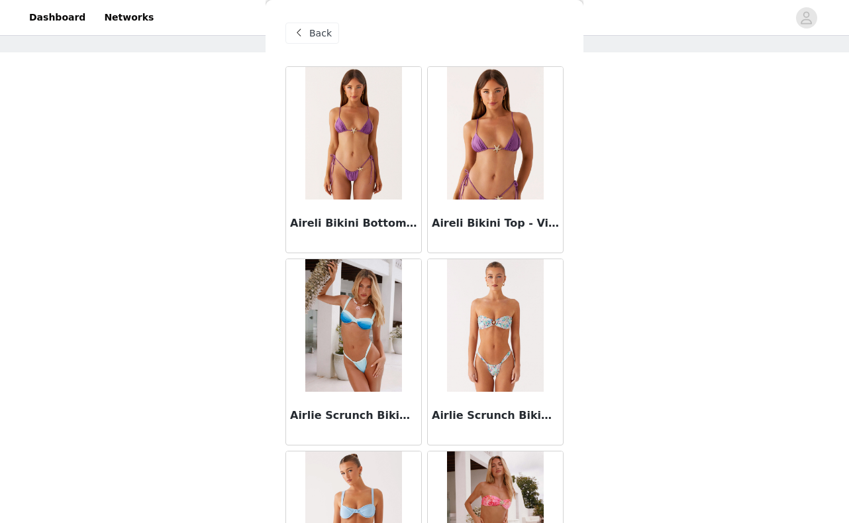
scroll to position [0, 0]
click at [311, 32] on span "Back" at bounding box center [320, 33] width 23 height 14
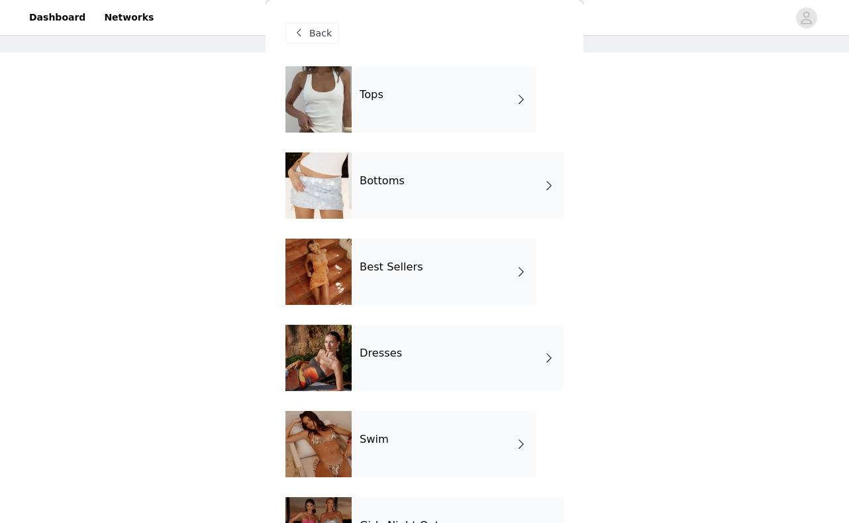
click at [423, 190] on div "Bottoms" at bounding box center [458, 185] width 212 height 66
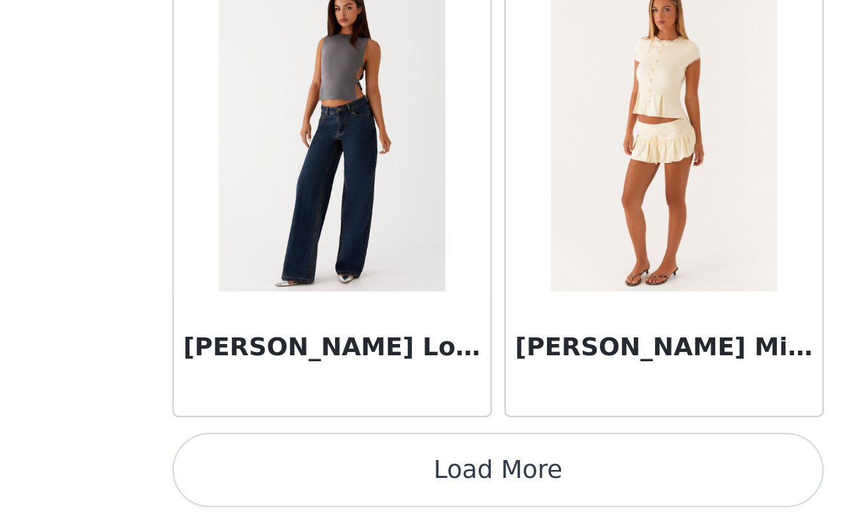
scroll to position [55, 0]
click at [285, 484] on button "Load More" at bounding box center [424, 500] width 278 height 32
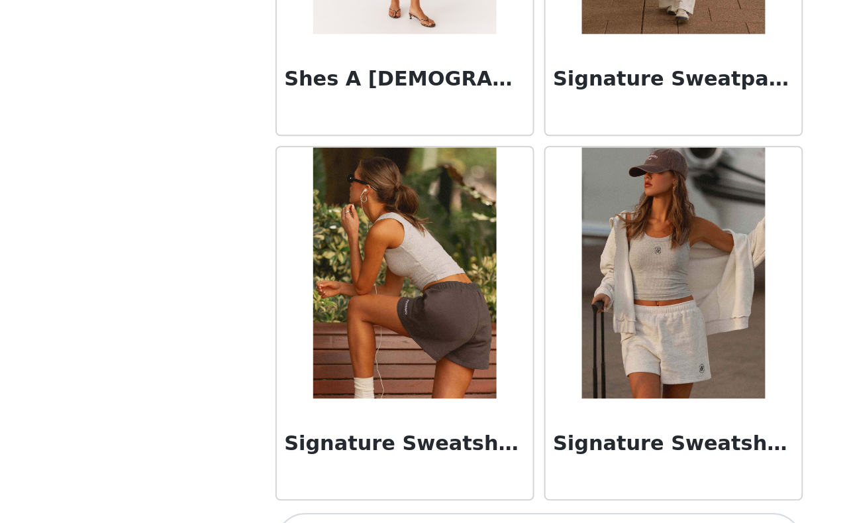
scroll to position [3394, 0]
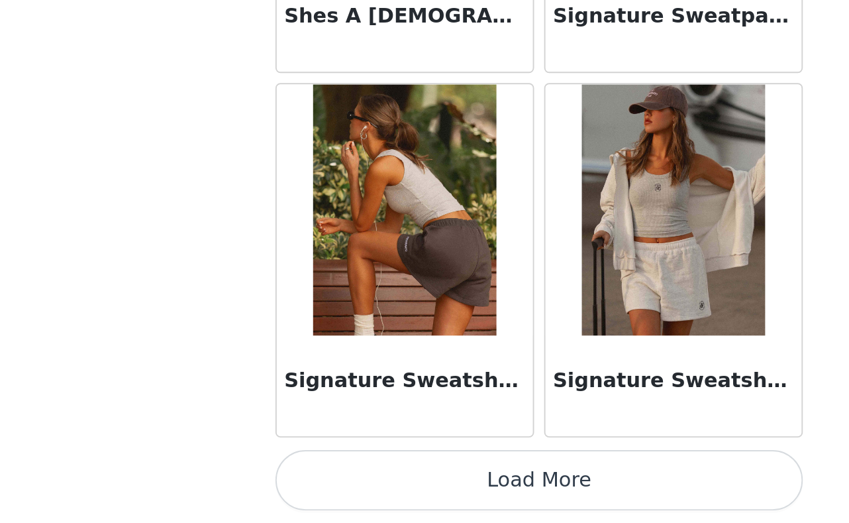
click at [318, 484] on button "Load More" at bounding box center [424, 500] width 278 height 32
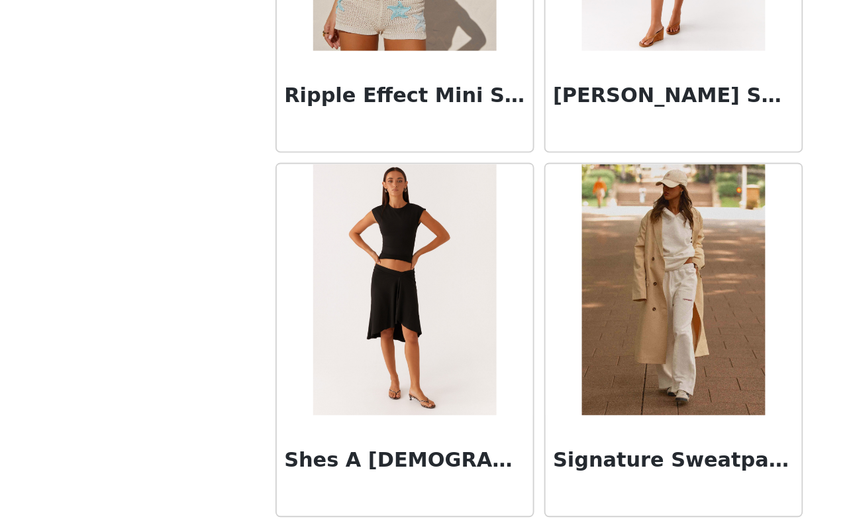
scroll to position [3190, 0]
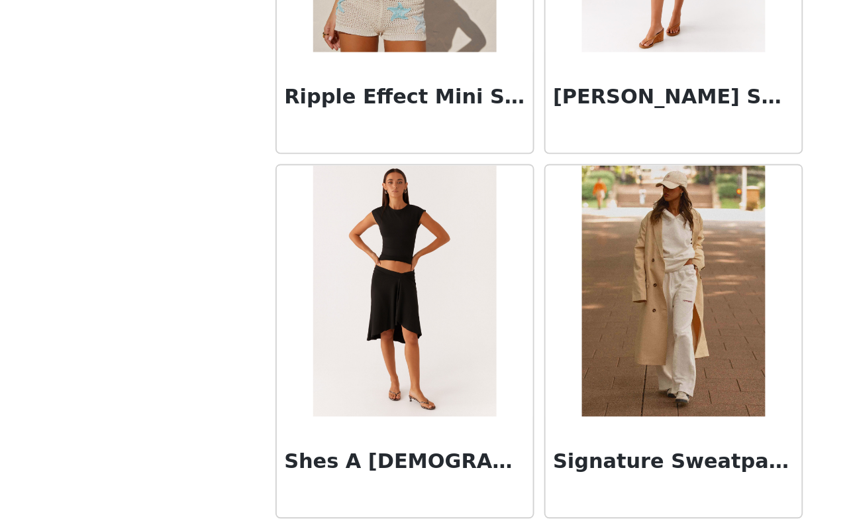
click at [447, 334] on img at bounding box center [495, 400] width 96 height 132
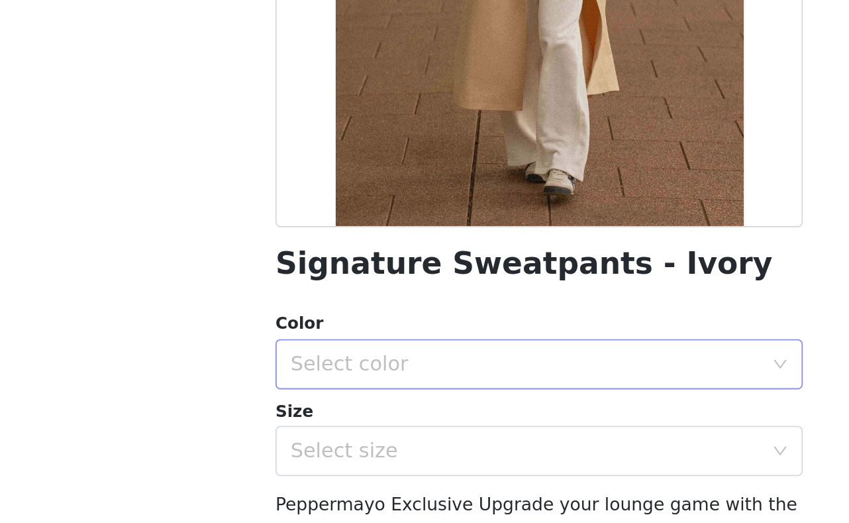
scroll to position [175, 0]
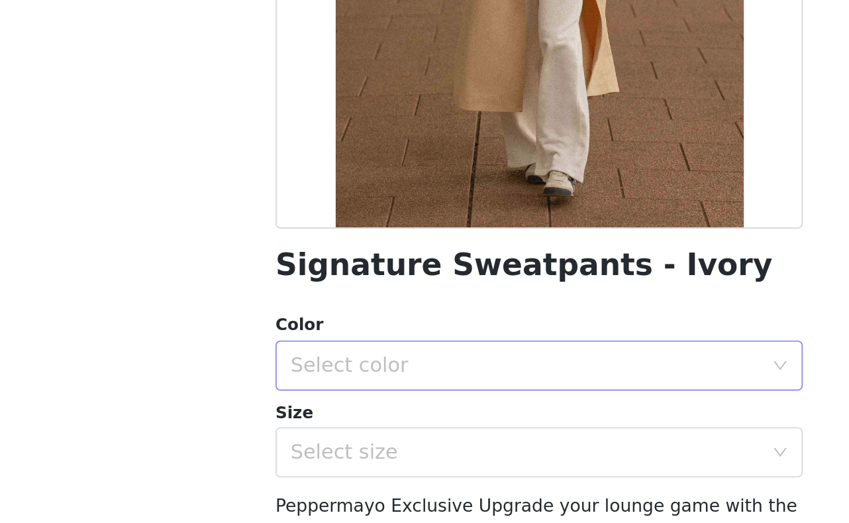
click at [293, 255] on div "Select color" at bounding box center [417, 261] width 248 height 13
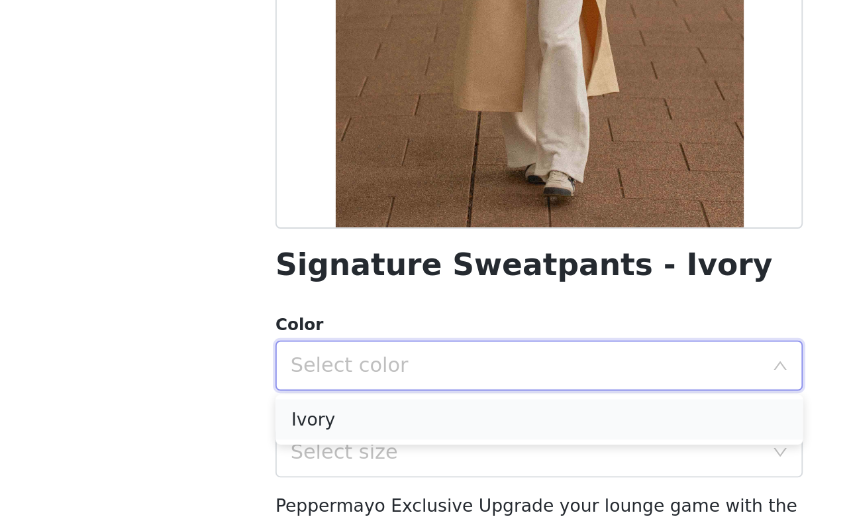
click at [285, 279] on li "Ivory" at bounding box center [424, 289] width 278 height 21
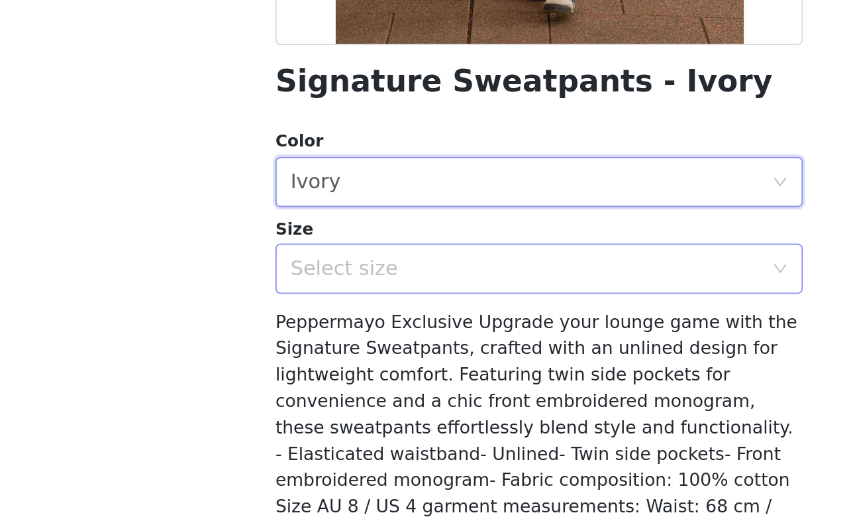
click at [293, 301] on div "Select size" at bounding box center [417, 307] width 248 height 13
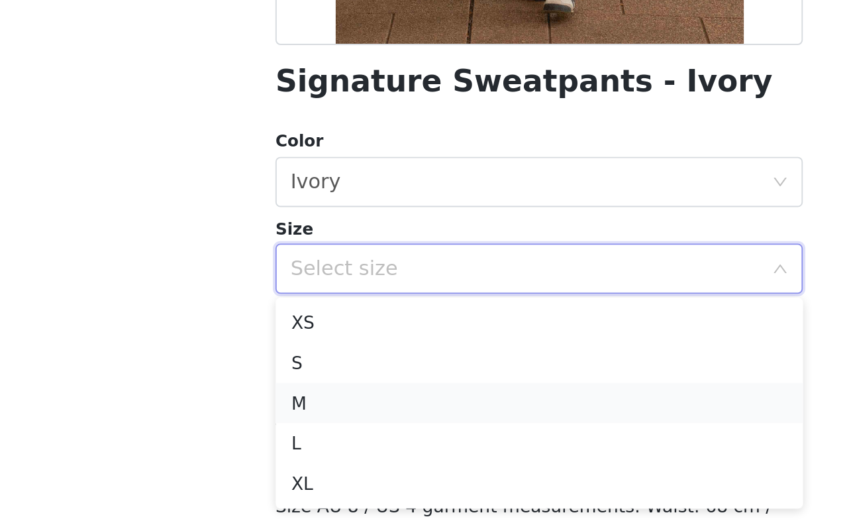
click at [285, 368] on li "M" at bounding box center [424, 378] width 278 height 21
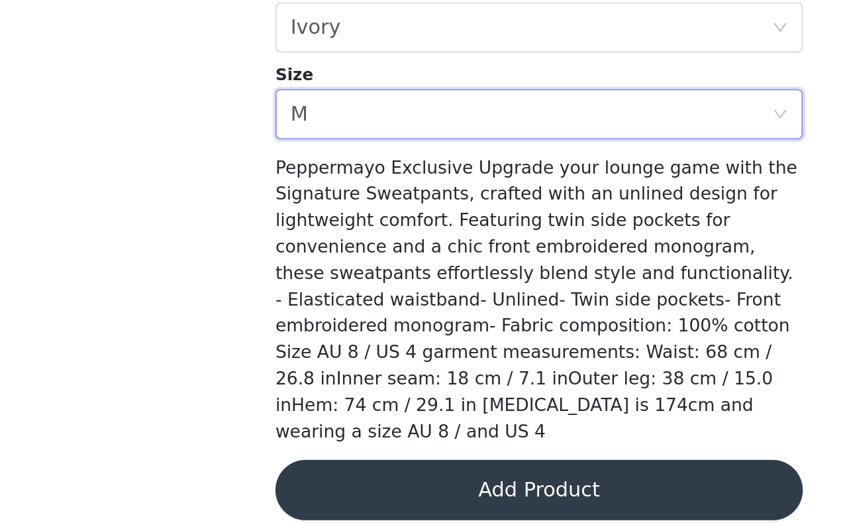
scroll to position [55, 0]
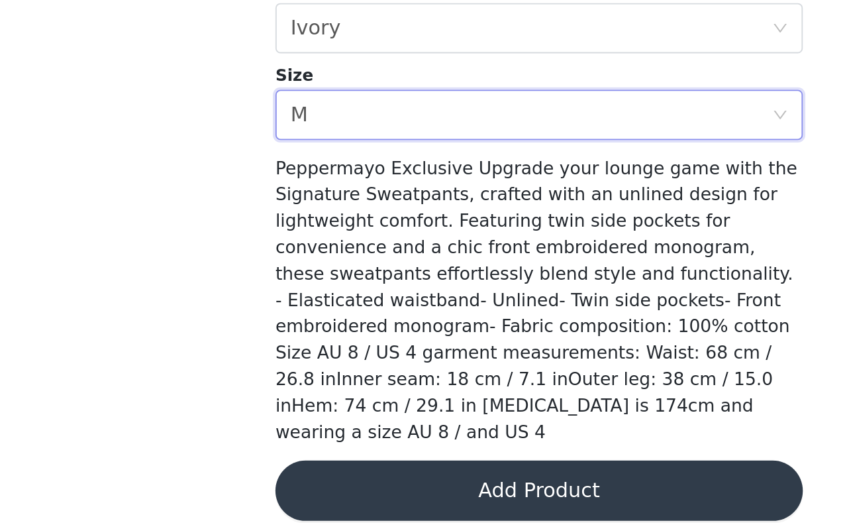
click at [285, 489] on button "Add Product" at bounding box center [424, 505] width 278 height 32
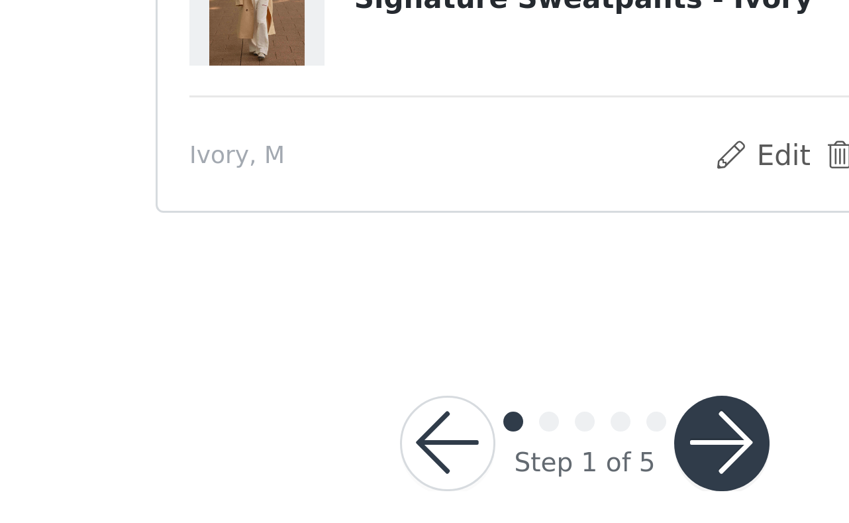
scroll to position [87, 0]
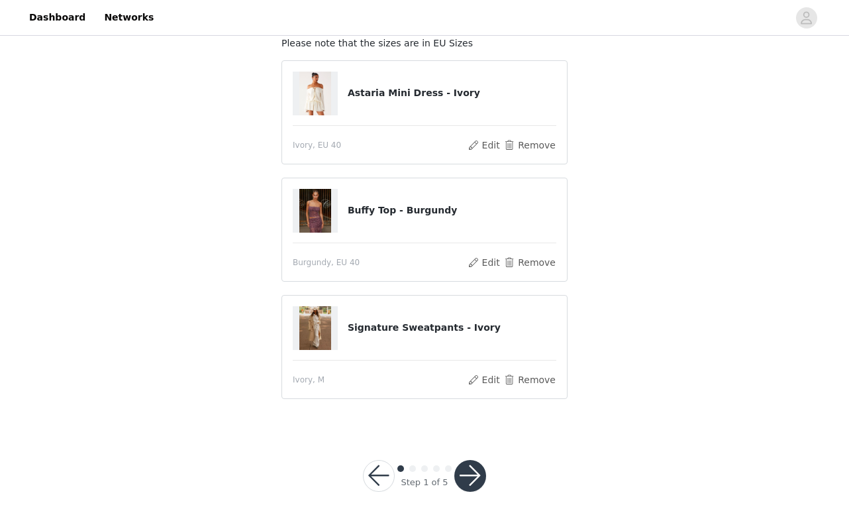
click at [470, 479] on button "button" at bounding box center [470, 476] width 32 height 32
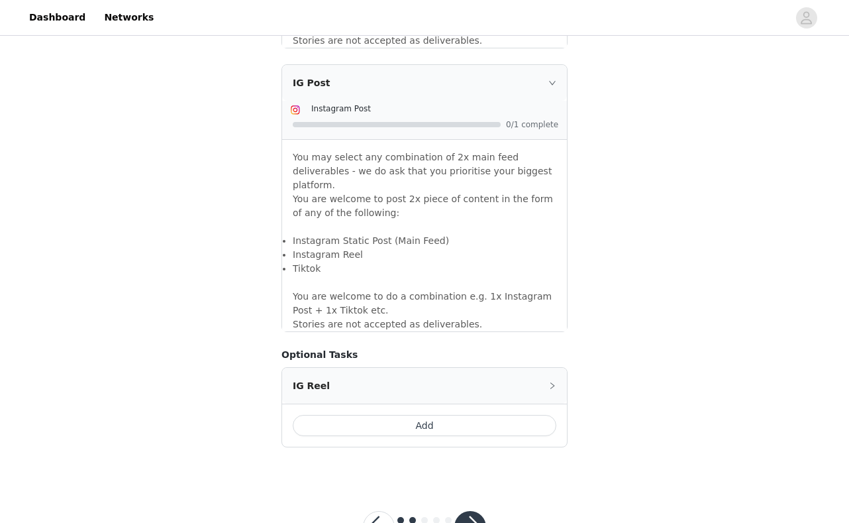
scroll to position [1120, 0]
click at [471, 511] on button "button" at bounding box center [470, 527] width 32 height 32
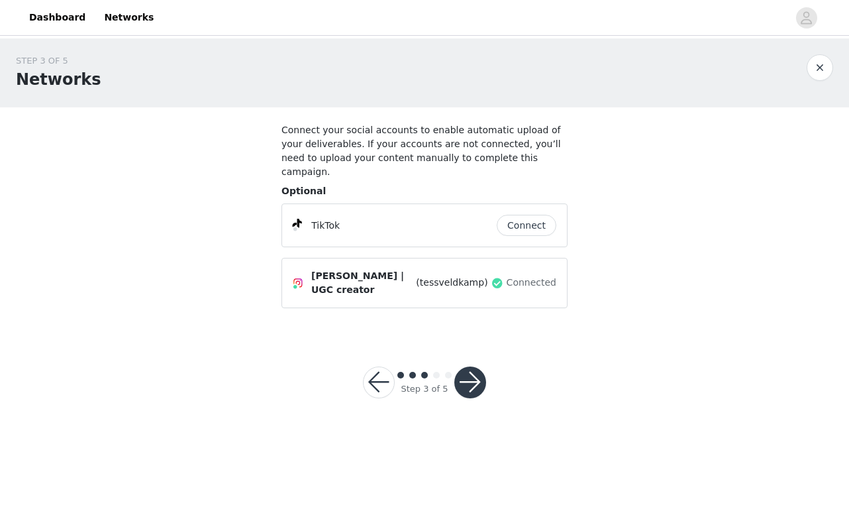
click at [376, 368] on button "button" at bounding box center [379, 382] width 32 height 32
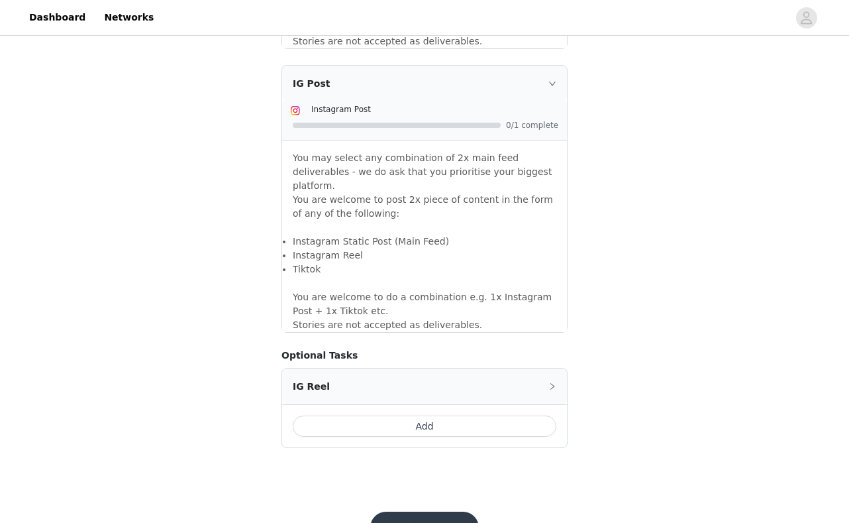
click at [454, 415] on button "Add" at bounding box center [425, 425] width 264 height 21
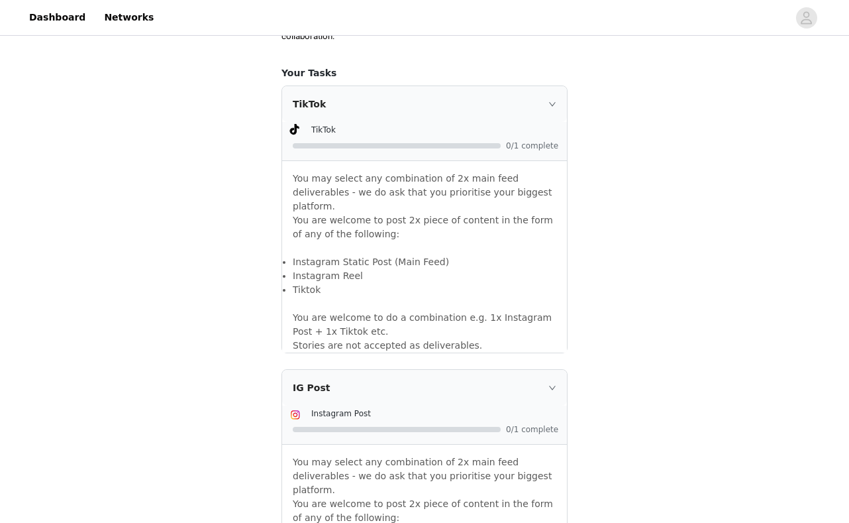
scroll to position [809, 0]
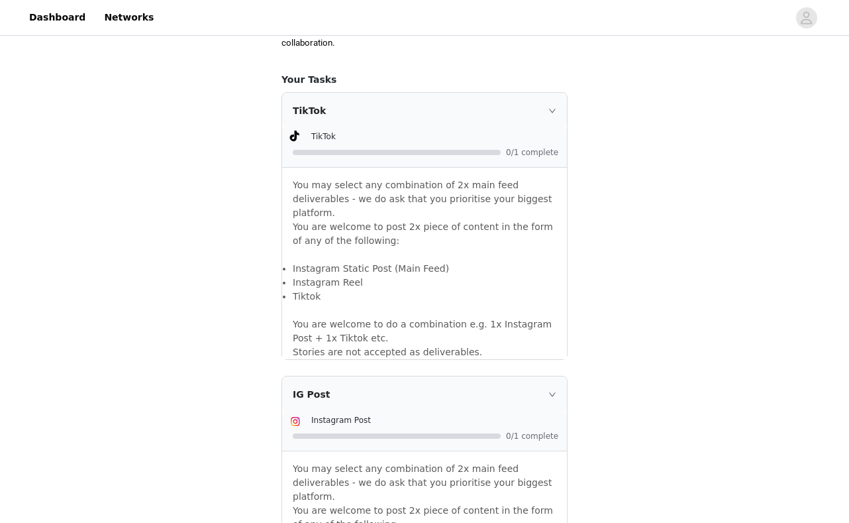
click at [550, 107] on icon "icon: right" at bounding box center [552, 111] width 8 height 8
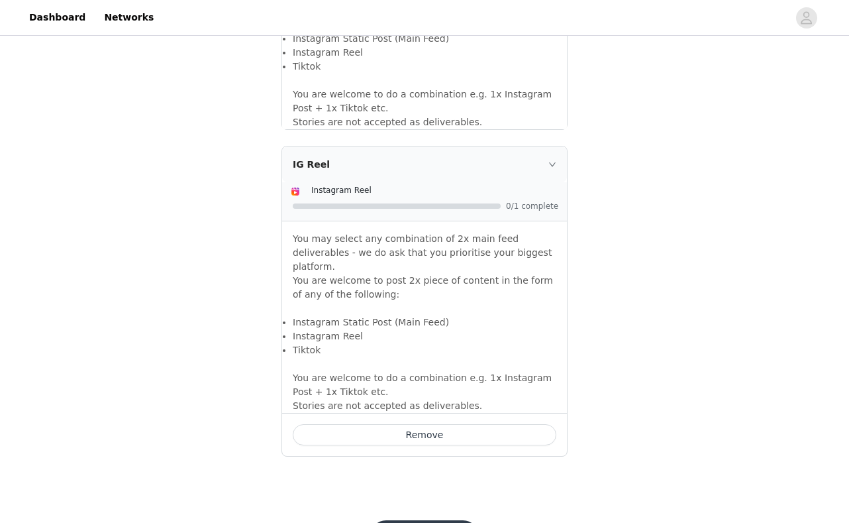
scroll to position [1098, 0]
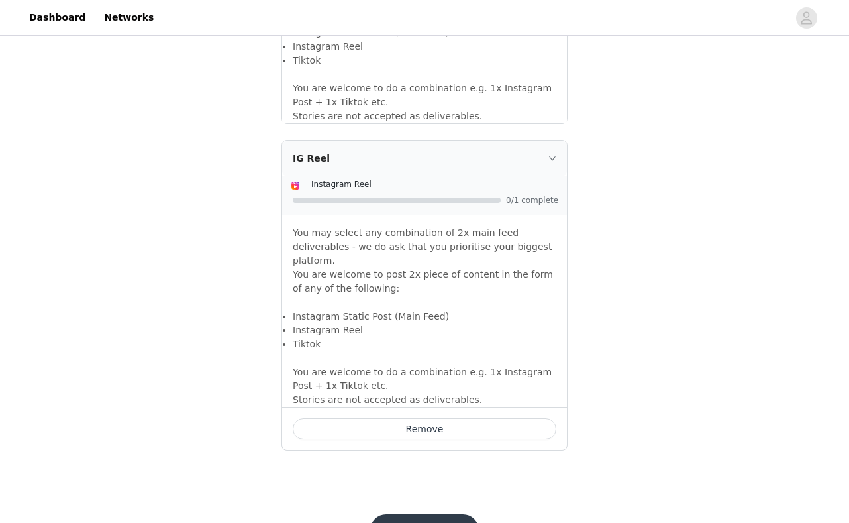
click at [439, 514] on button "Save" at bounding box center [424, 530] width 109 height 32
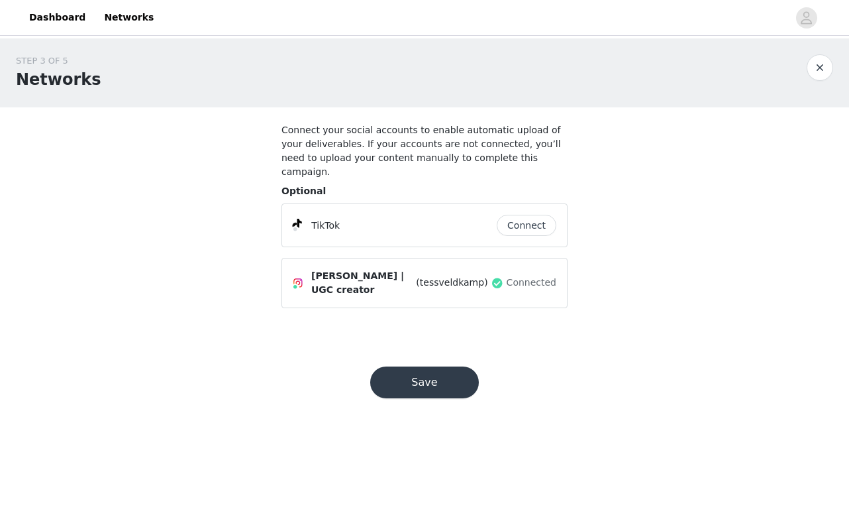
click at [464, 366] on button "Save" at bounding box center [424, 382] width 109 height 32
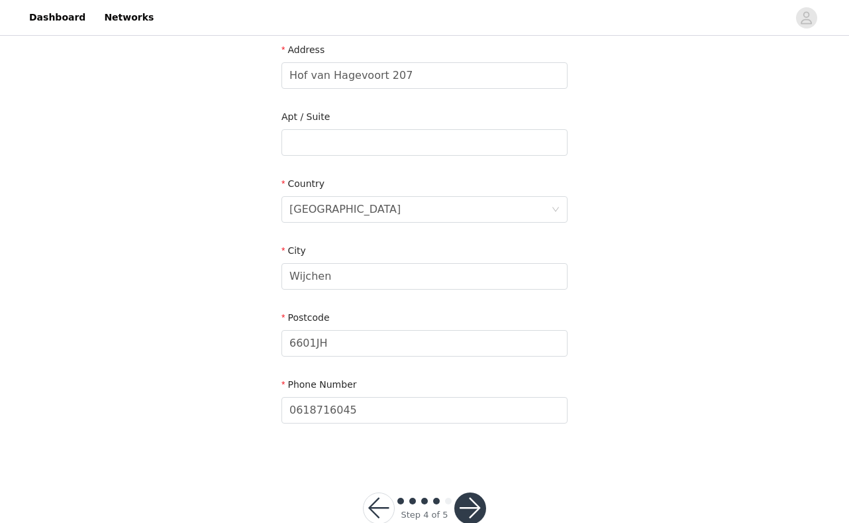
scroll to position [321, 0]
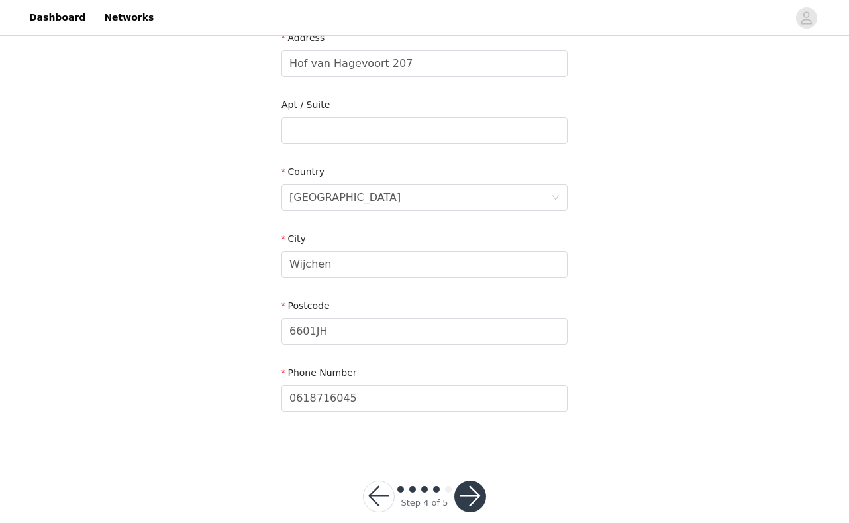
click at [476, 486] on button "button" at bounding box center [470, 496] width 32 height 32
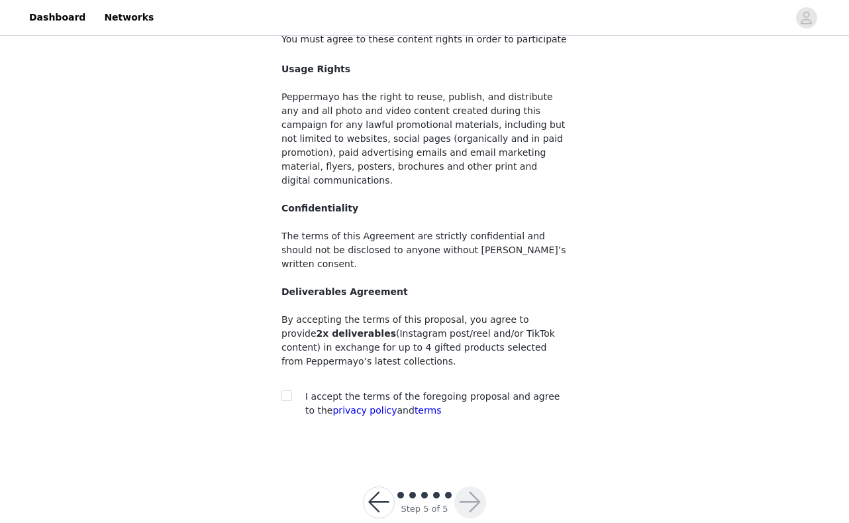
scroll to position [89, 0]
click at [284, 391] on input "checkbox" at bounding box center [285, 395] width 9 height 9
checkbox input "true"
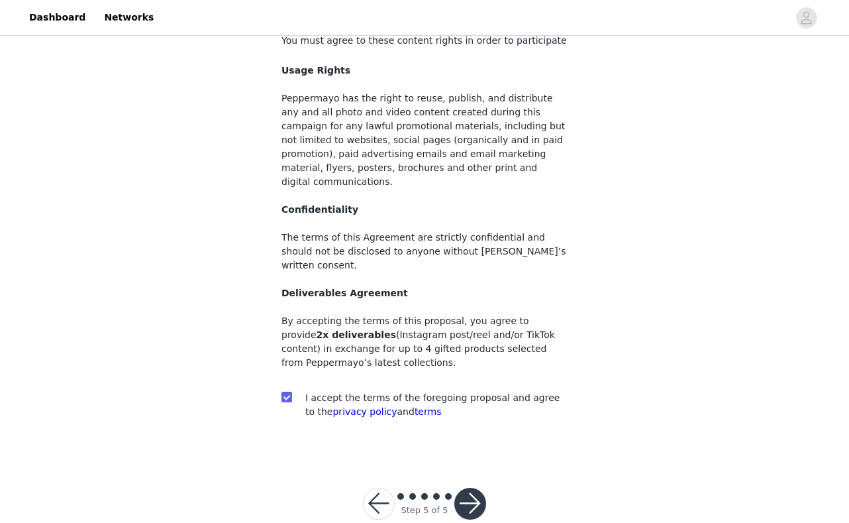
click at [476, 487] on button "button" at bounding box center [470, 503] width 32 height 32
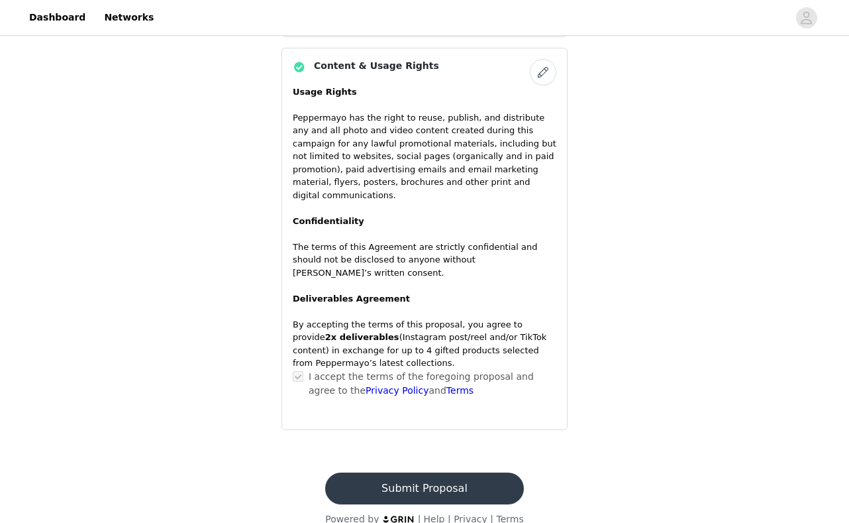
scroll to position [933, 0]
click at [450, 473] on button "Submit Proposal" at bounding box center [424, 489] width 198 height 32
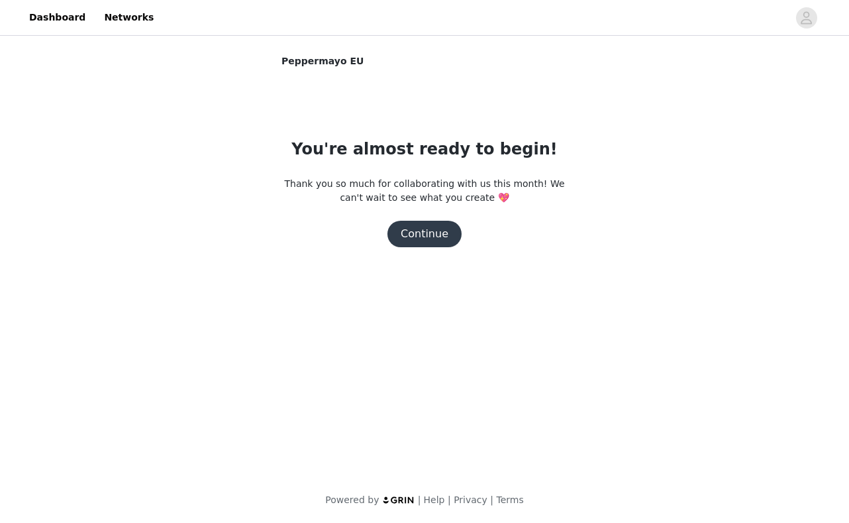
click at [445, 242] on button "Continue" at bounding box center [424, 234] width 74 height 26
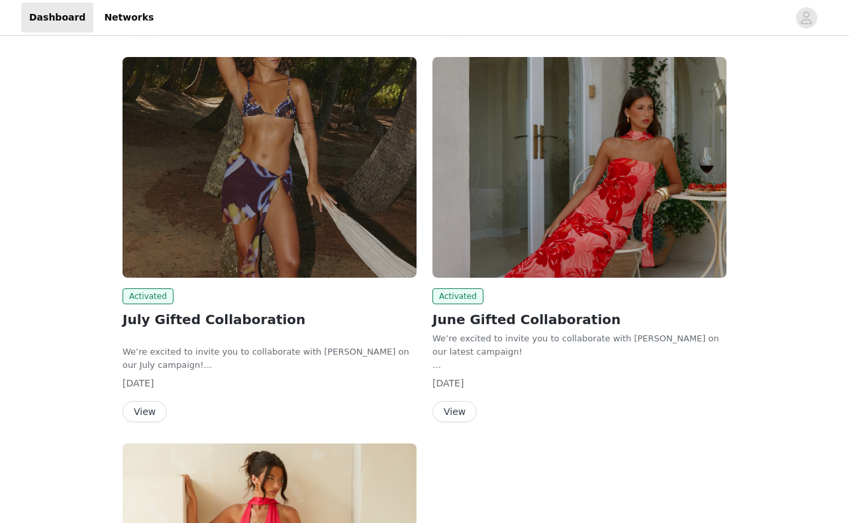
scroll to position [536, 0]
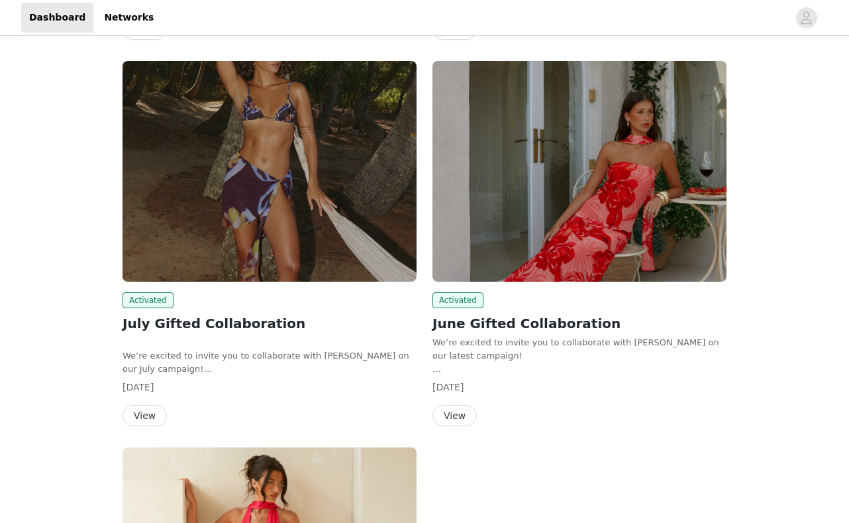
click at [454, 415] on button "View" at bounding box center [454, 415] width 44 height 21
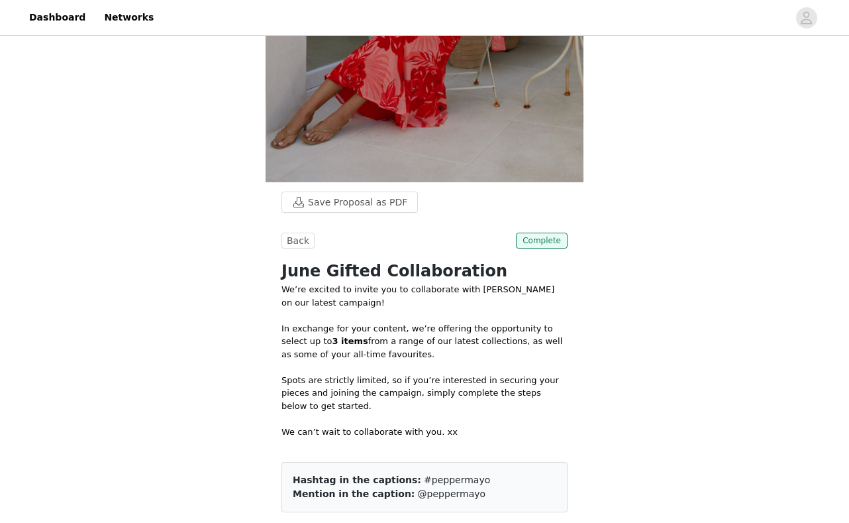
scroll to position [81, 0]
